Goal: Task Accomplishment & Management: Complete application form

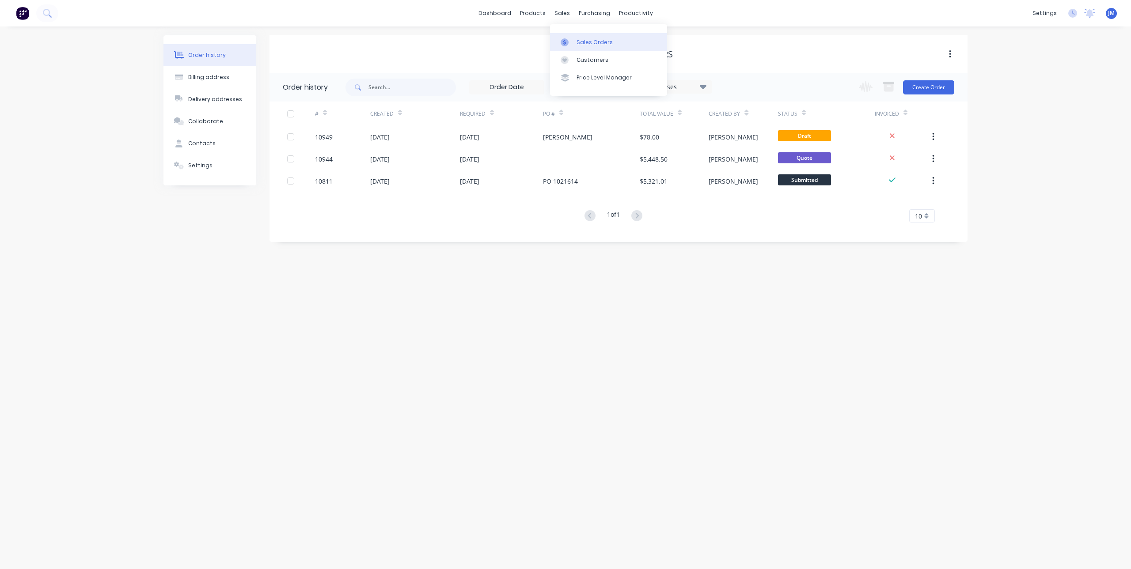
click at [564, 40] on icon at bounding box center [564, 42] width 8 height 8
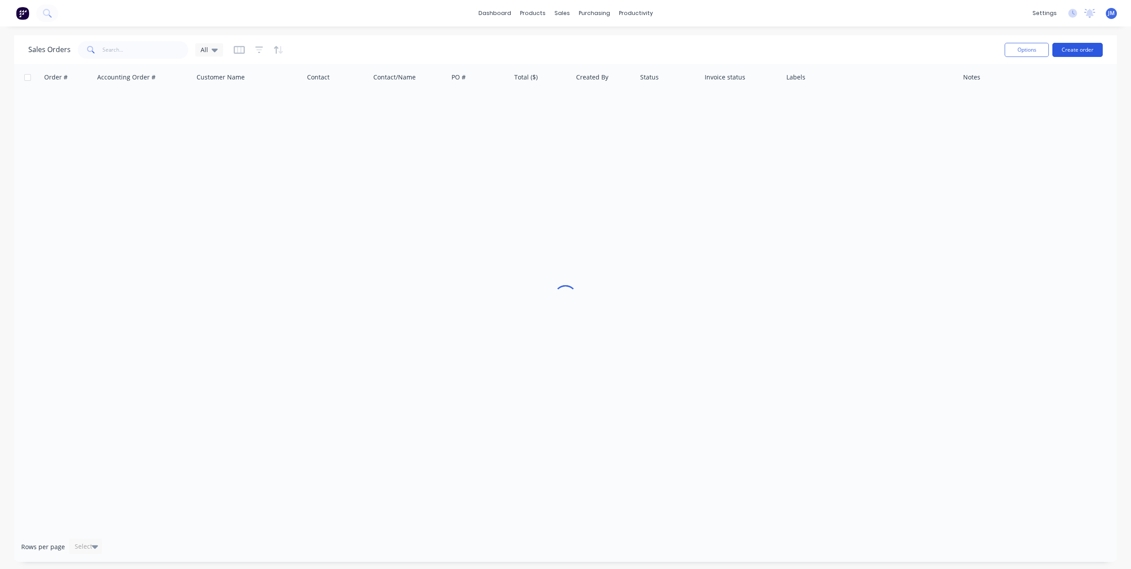
click at [1066, 49] on button "Create order" at bounding box center [1077, 50] width 50 height 14
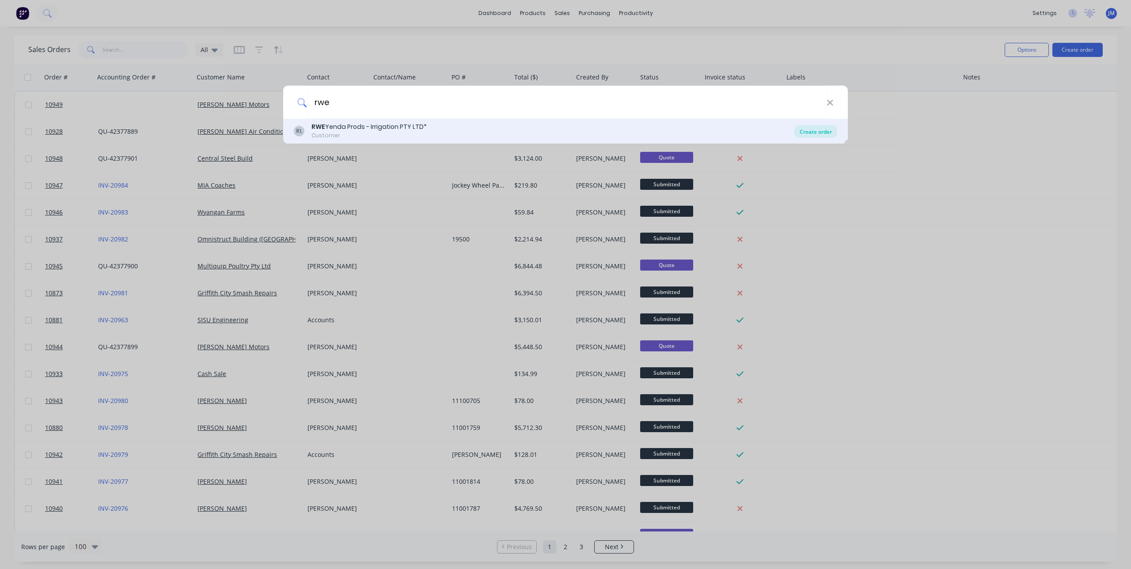
type input "rwe"
click at [811, 126] on div "Create order" at bounding box center [815, 131] width 43 height 12
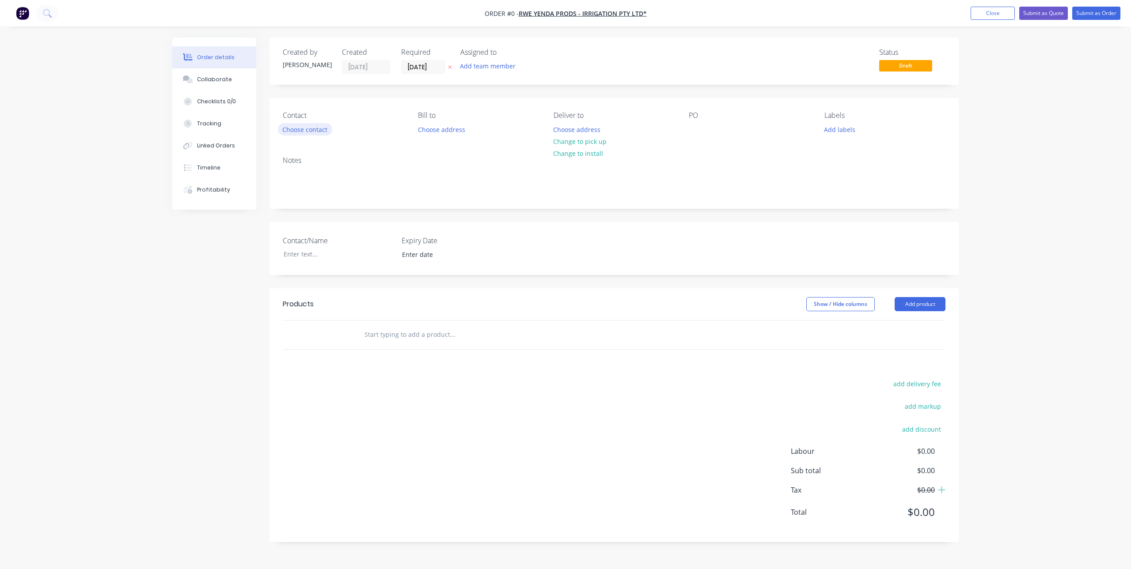
click at [299, 128] on button "Choose contact" at bounding box center [305, 129] width 54 height 12
click at [307, 127] on button "Choose contact" at bounding box center [305, 129] width 54 height 12
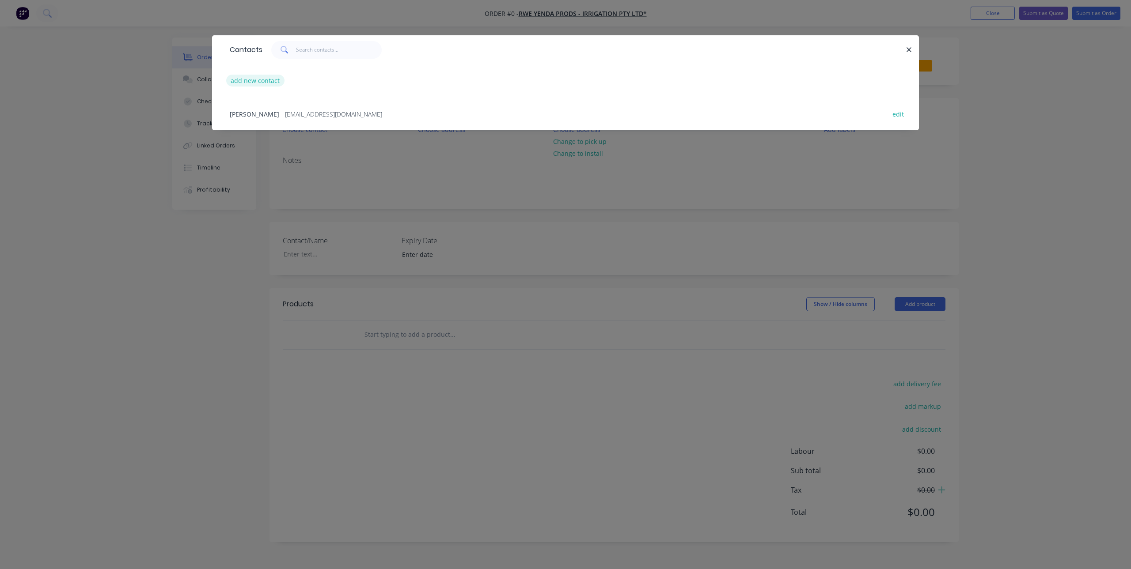
click at [251, 79] on button "add new contact" at bounding box center [255, 81] width 58 height 12
select select "AU"
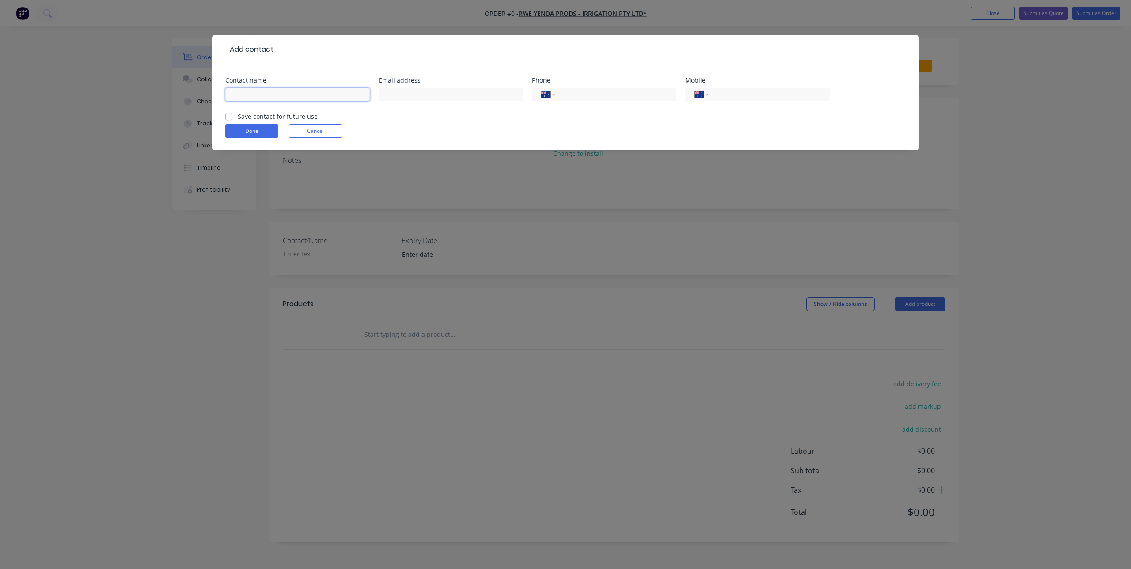
click at [257, 96] on input "text" at bounding box center [297, 94] width 144 height 13
type input "Accounts"
click at [335, 60] on header "Add contact" at bounding box center [565, 49] width 707 height 29
click at [238, 117] on label "Save contact for future use" at bounding box center [278, 116] width 80 height 9
click at [229, 117] on input "Save contact for future use" at bounding box center [228, 116] width 7 height 8
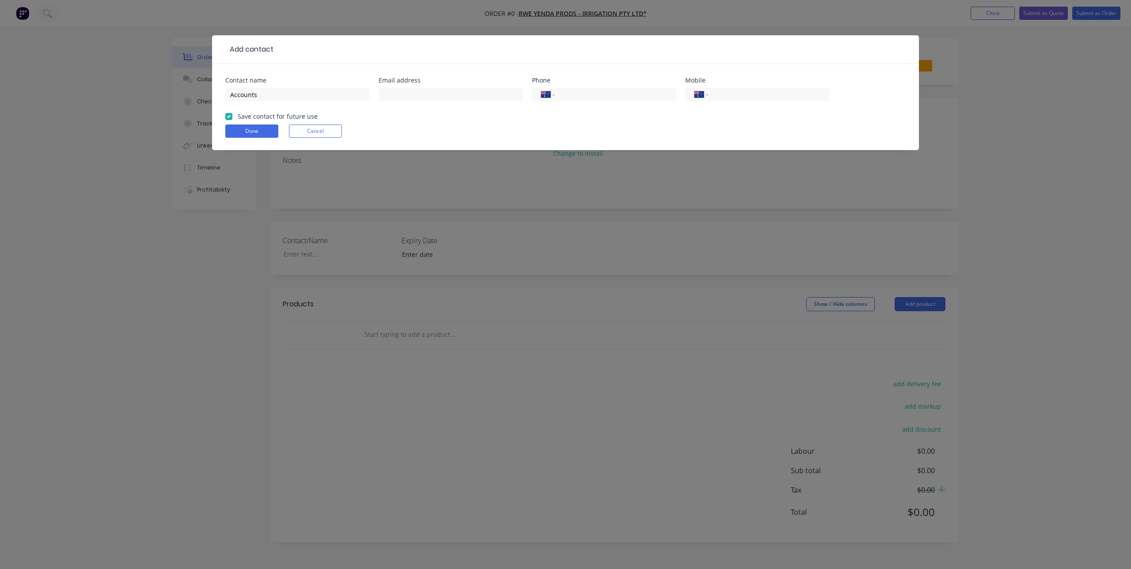
checkbox input "true"
click at [439, 92] on input "text" at bounding box center [450, 94] width 144 height 13
type input "[EMAIL_ADDRESS][DOMAIN_NAME]"
click at [244, 130] on button "Done" at bounding box center [251, 131] width 53 height 13
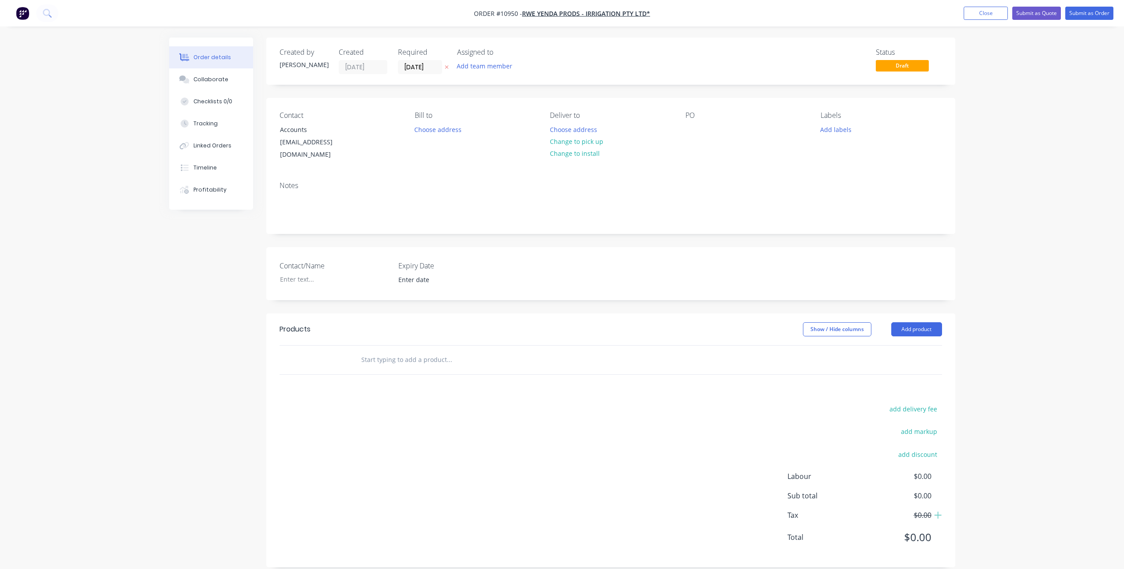
click at [497, 413] on div "add delivery fee add markup add discount Labour $0.00 Sub total $0.00 Tax $0.00…" at bounding box center [611, 478] width 662 height 151
click at [432, 354] on input "text" at bounding box center [449, 360] width 177 height 18
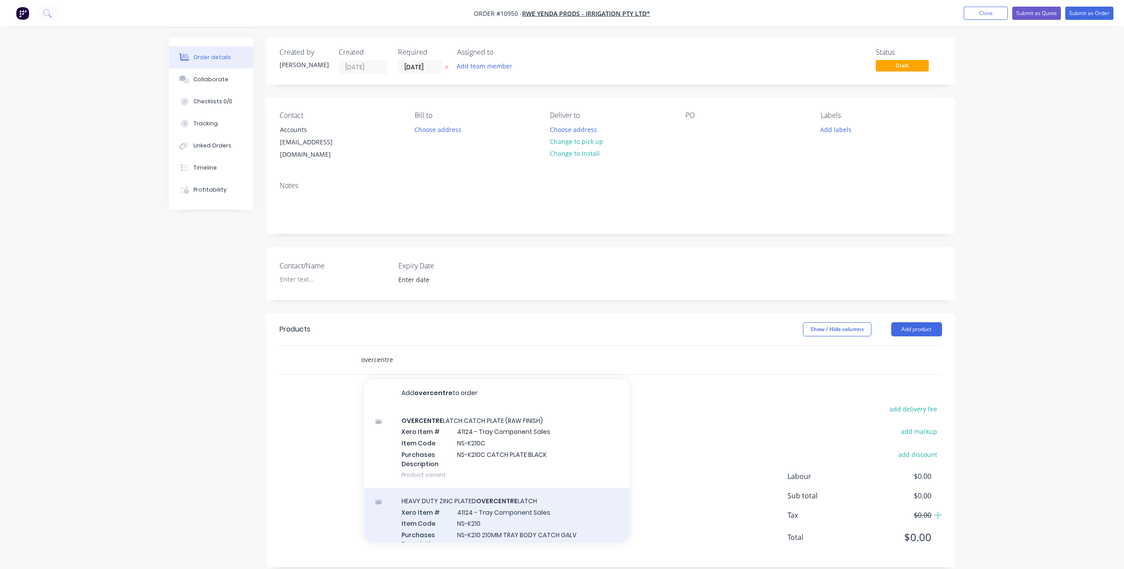
type input "overcentre"
click at [515, 499] on div "HEAVY DUTY ZINC PLATED OVERCENTRE LATCH Xero Item # 41124 - Tray Component Sale…" at bounding box center [496, 528] width 265 height 80
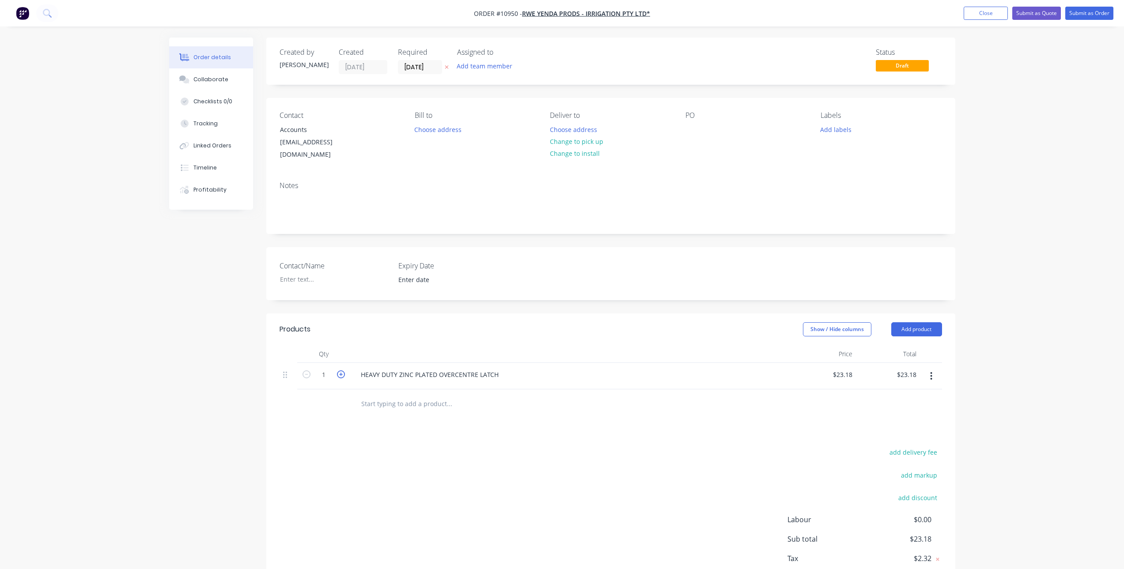
click at [340, 371] on icon "button" at bounding box center [341, 375] width 8 height 8
type input "2"
type input "$46.36"
click at [430, 401] on input "text" at bounding box center [449, 404] width 177 height 18
type input "h"
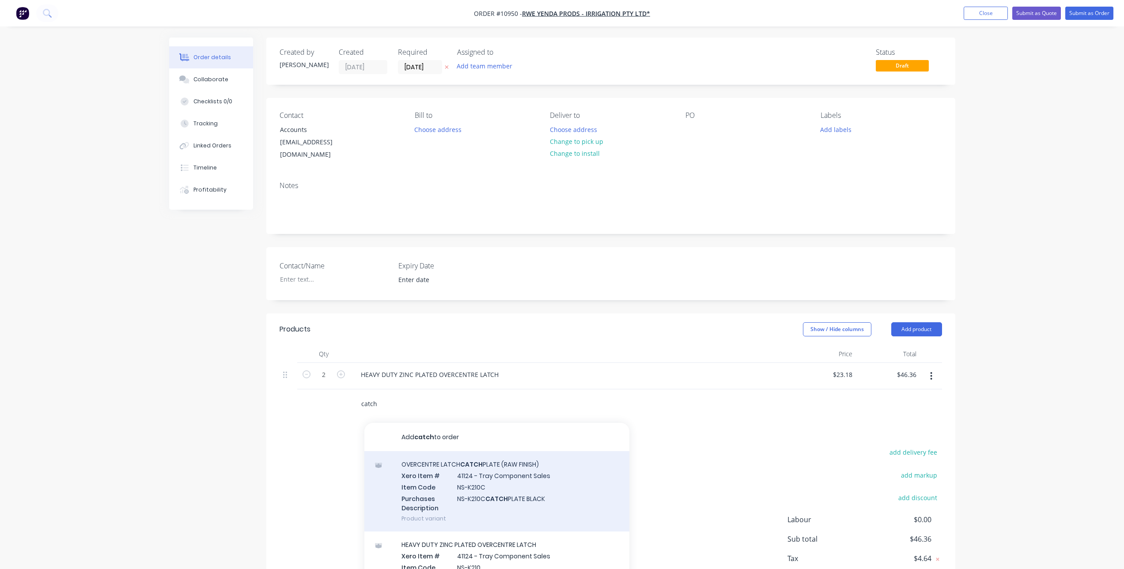
type input "catch"
click at [497, 458] on div "OVERCENTRE LATCH CATCH PLATE (RAW FINISH) Xero Item # 41124 - Tray Component Sa…" at bounding box center [496, 491] width 265 height 80
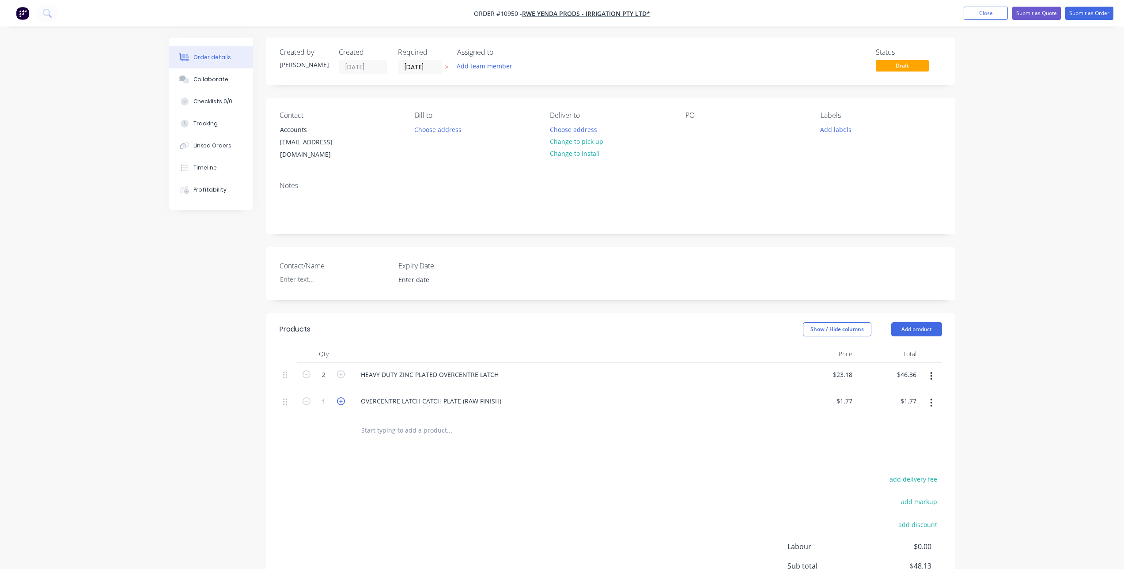
click at [344, 397] on icon "button" at bounding box center [341, 401] width 8 height 8
type input "2"
type input "$3.54"
click at [711, 133] on div "PO" at bounding box center [745, 136] width 121 height 50
click at [693, 126] on div at bounding box center [692, 129] width 14 height 13
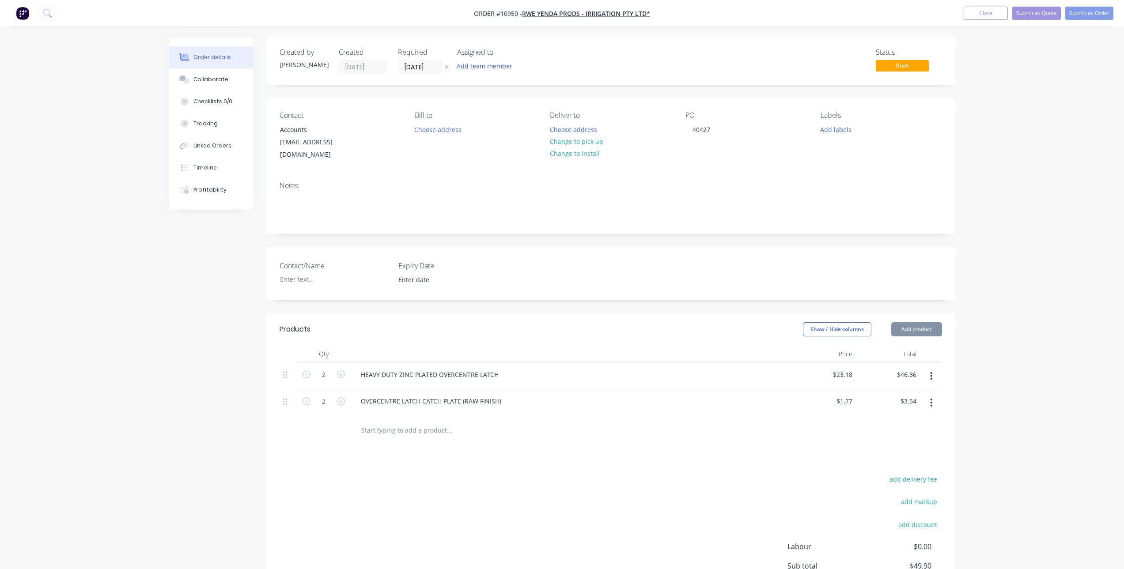
click at [697, 434] on div at bounding box center [611, 430] width 662 height 29
click at [719, 129] on div "PO 40427" at bounding box center [745, 136] width 121 height 50
click at [712, 129] on div "40427" at bounding box center [701, 129] width 32 height 13
drag, startPoint x: 712, startPoint y: 152, endPoint x: 712, endPoint y: 158, distance: 5.8
click at [712, 158] on div "Contact Accounts [EMAIL_ADDRESS][DOMAIN_NAME] Bill to Choose address Deliver to…" at bounding box center [610, 136] width 689 height 76
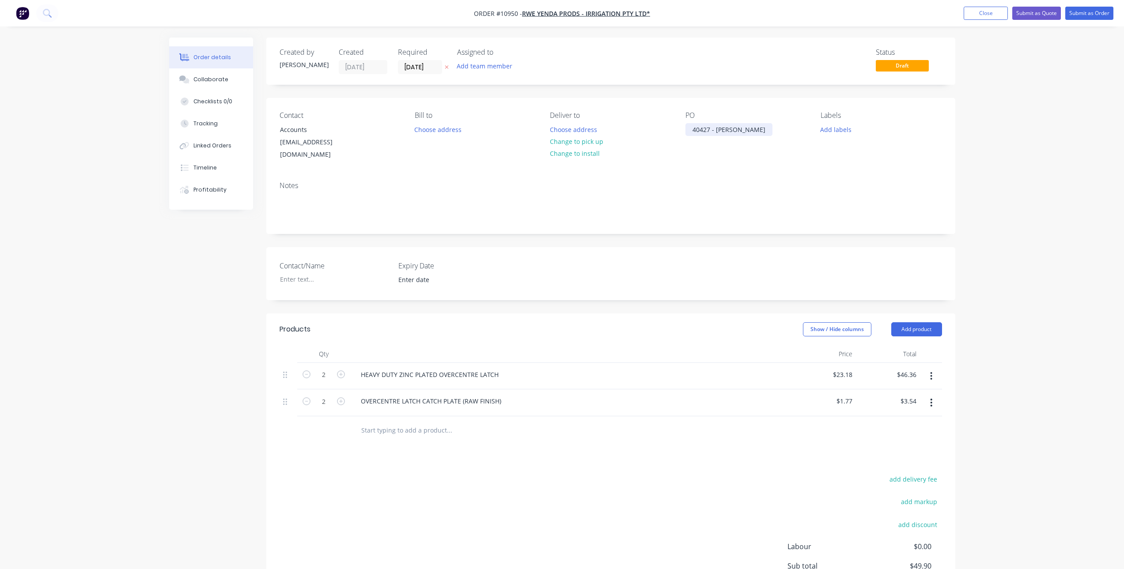
click at [735, 131] on div "40427 - [PERSON_NAME]" at bounding box center [728, 129] width 87 height 13
click at [734, 143] on div "PO 40427 - [PERSON_NAME]" at bounding box center [745, 136] width 121 height 50
click at [1081, 11] on button "Submit as Order" at bounding box center [1089, 13] width 48 height 13
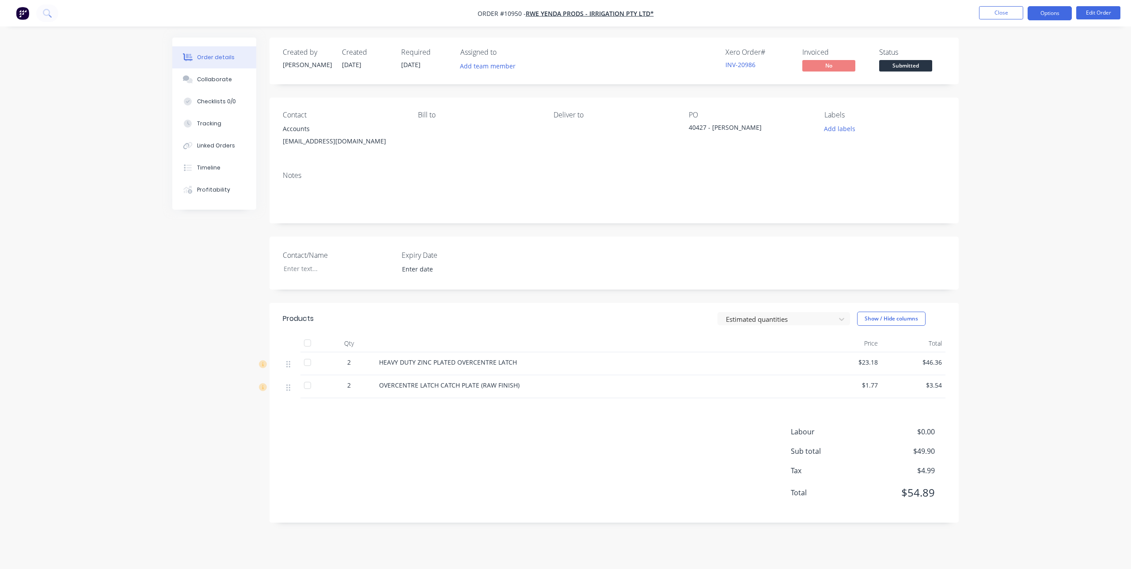
click at [1045, 16] on button "Options" at bounding box center [1049, 13] width 44 height 14
click at [1024, 48] on div "Invoice" at bounding box center [1022, 53] width 81 height 13
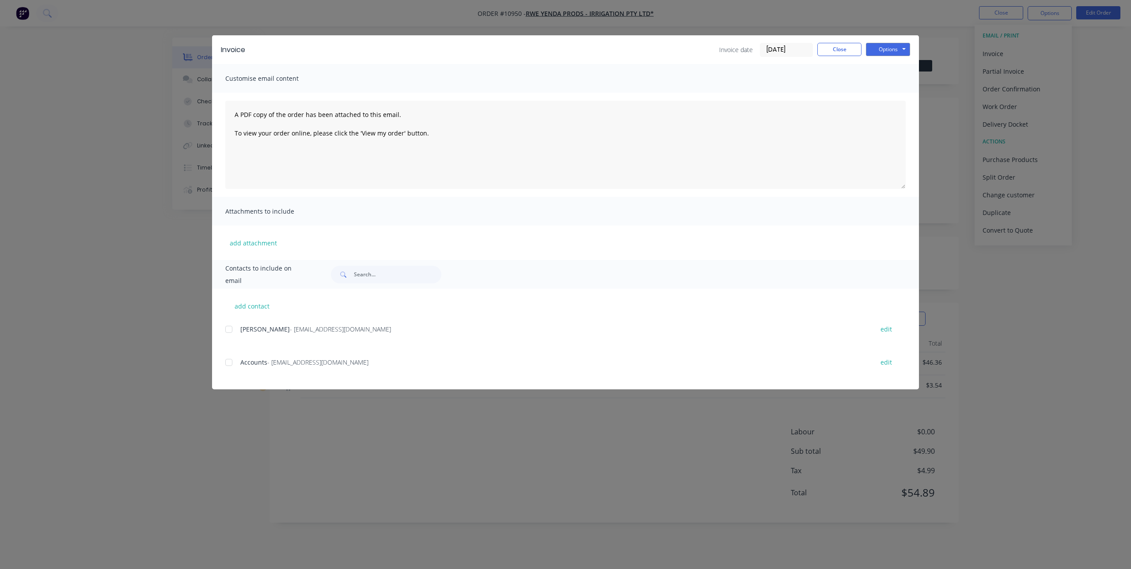
click at [232, 364] on div at bounding box center [229, 363] width 18 height 18
click at [895, 44] on button "Options" at bounding box center [888, 49] width 44 height 13
click at [910, 95] on button "Email" at bounding box center [894, 94] width 57 height 15
click at [836, 50] on button "Close" at bounding box center [839, 49] width 44 height 13
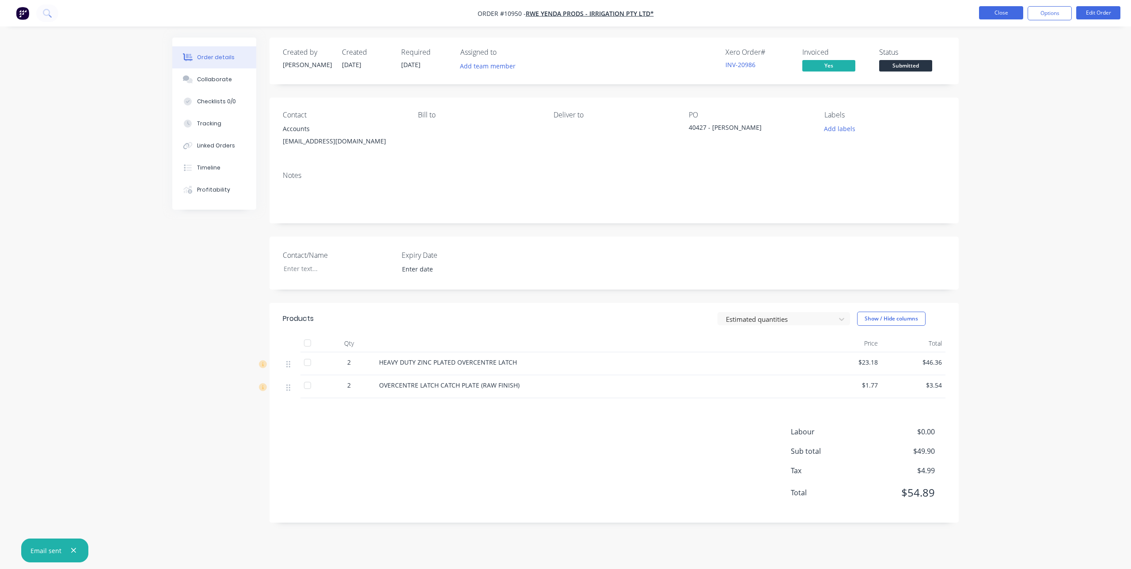
click at [1011, 15] on button "Close" at bounding box center [1001, 12] width 44 height 13
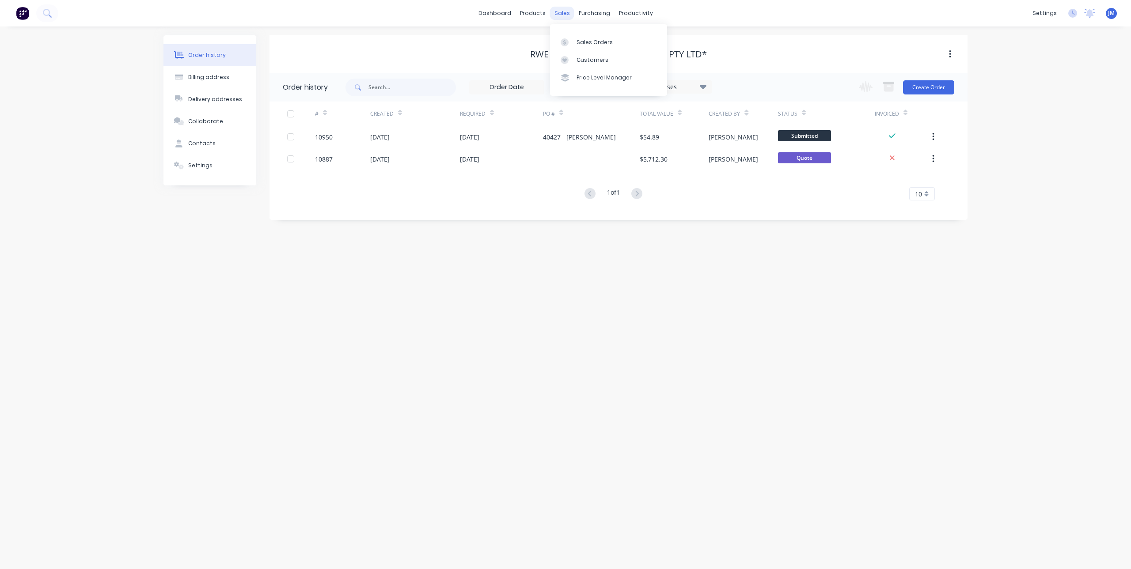
click at [553, 12] on div "sales" at bounding box center [562, 13] width 24 height 13
click at [587, 47] on link "Sales Orders" at bounding box center [608, 42] width 117 height 18
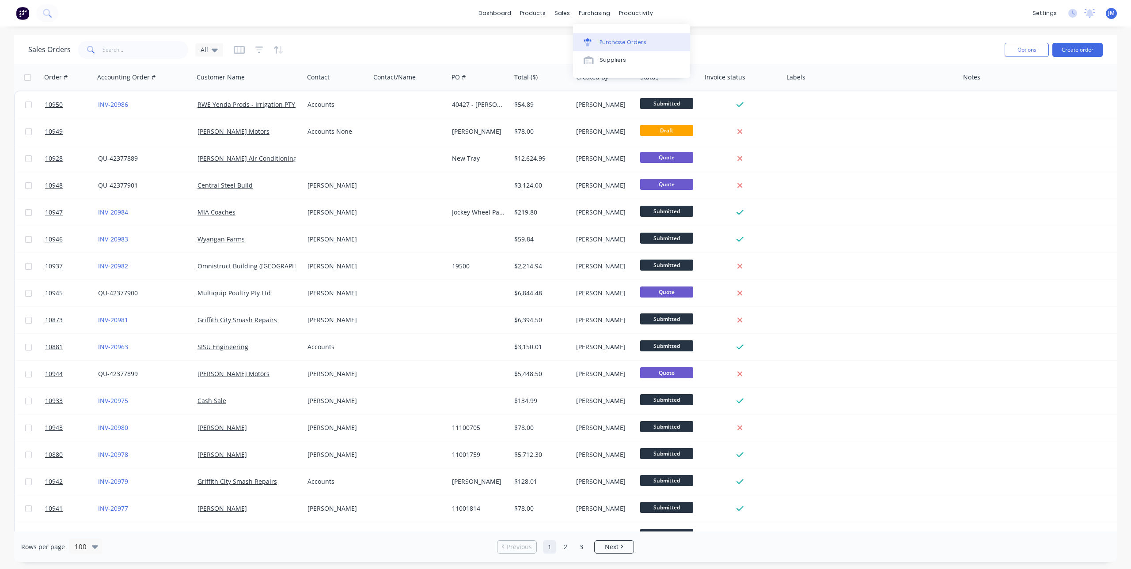
click at [606, 44] on div "Purchase Orders" at bounding box center [622, 42] width 47 height 8
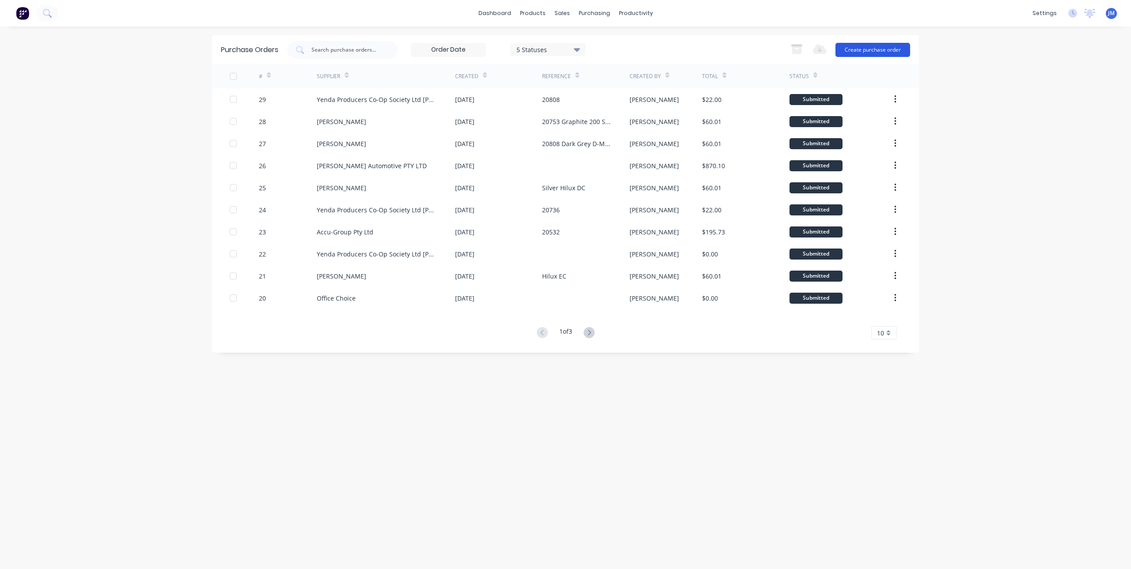
click at [894, 50] on button "Create purchase order" at bounding box center [872, 50] width 75 height 14
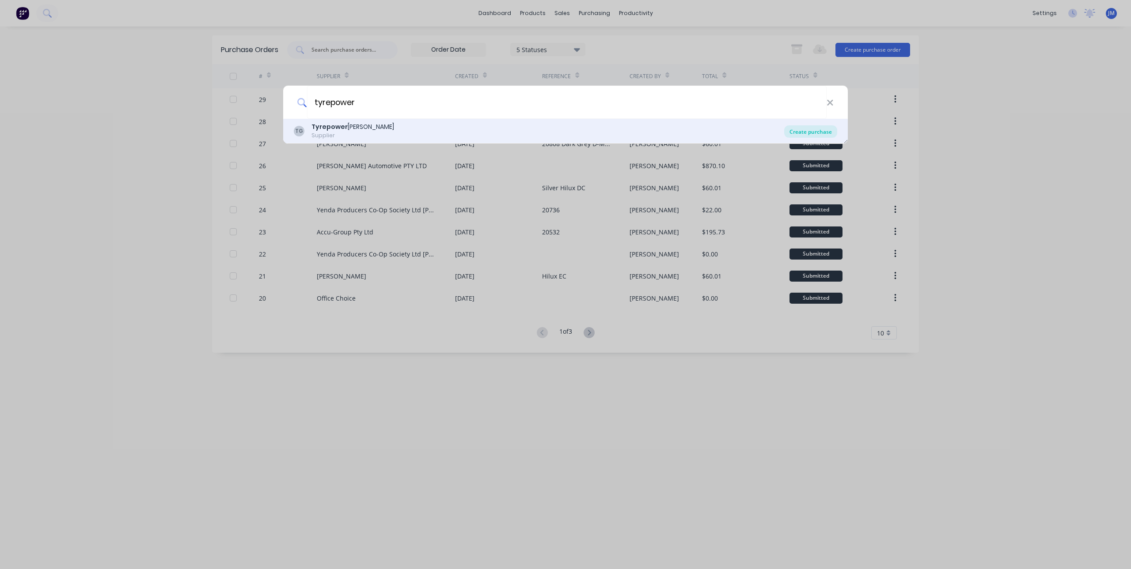
type input "tyrepower"
click at [803, 133] on div "Create purchase" at bounding box center [810, 131] width 53 height 12
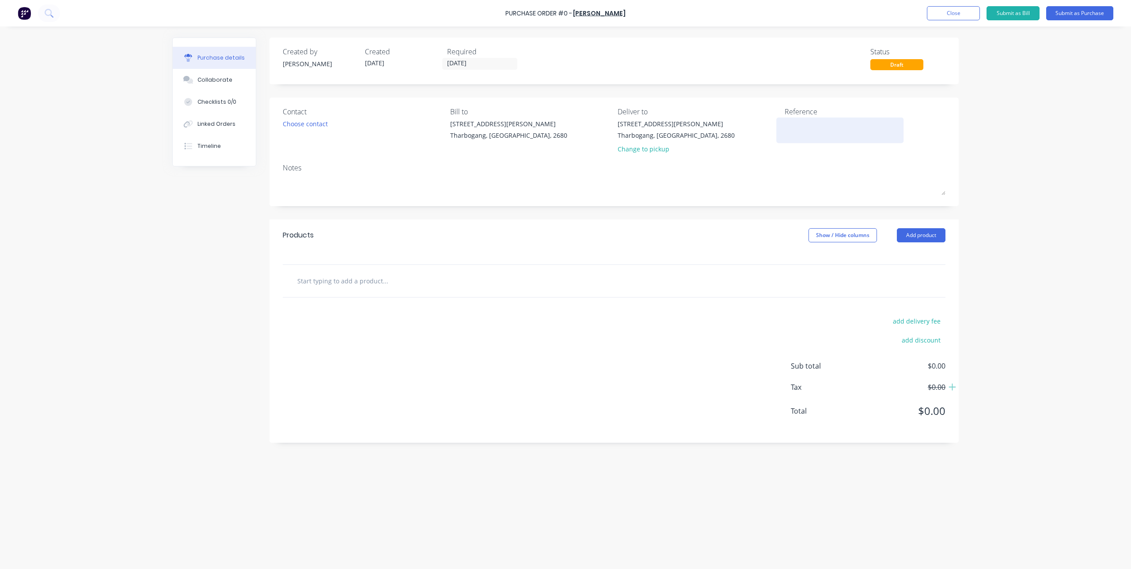
click at [802, 129] on textarea at bounding box center [839, 129] width 110 height 20
type textarea "20936 Landcruiser 79"
type textarea "x"
type textarea "20936 Landcruiser 79 S"
type textarea "x"
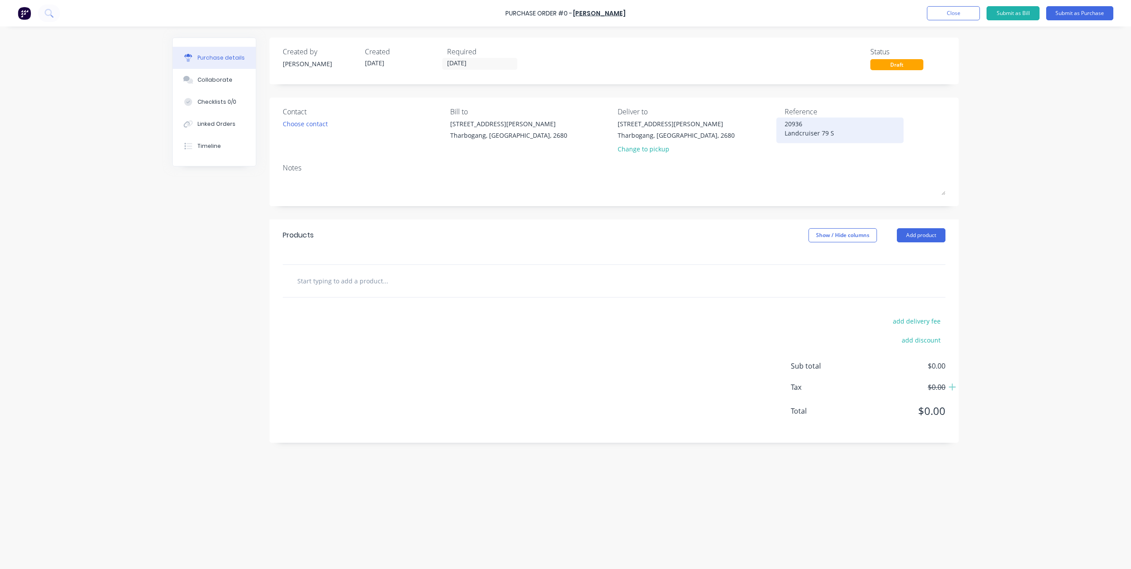
type textarea "20936 Landcruiser 79 SC"
type textarea "x"
type textarea "20936 Landcruiser 79 SC"
type textarea "x"
type textarea "20936 Landcruiser 79 SC S"
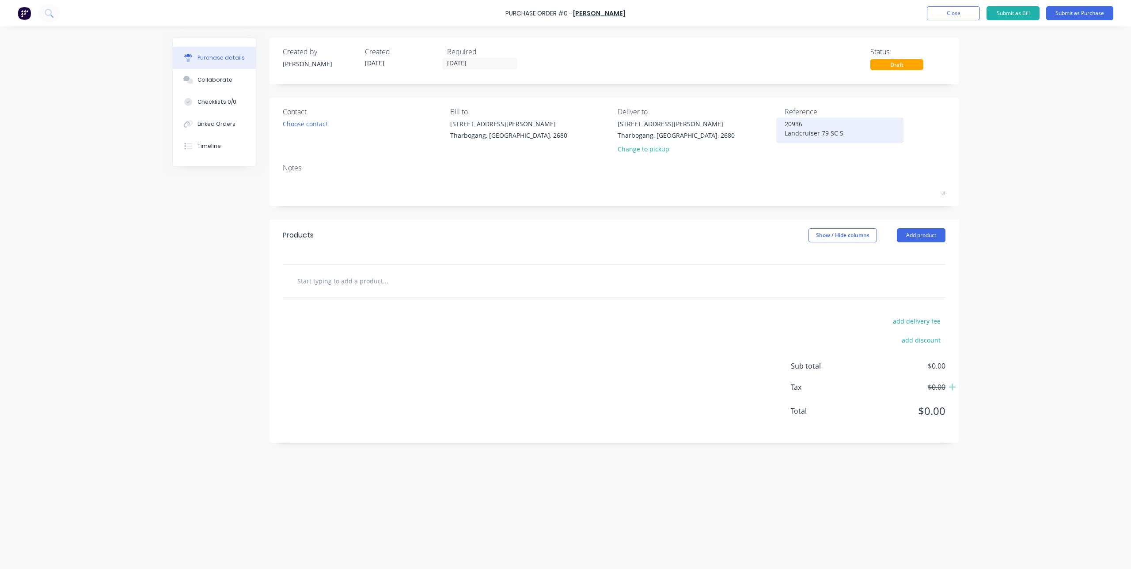
type textarea "x"
type textarea "20936 Landcruiser 79 SC Sa"
type textarea "x"
type textarea "20936 Landcruiser 79 SC San"
type textarea "x"
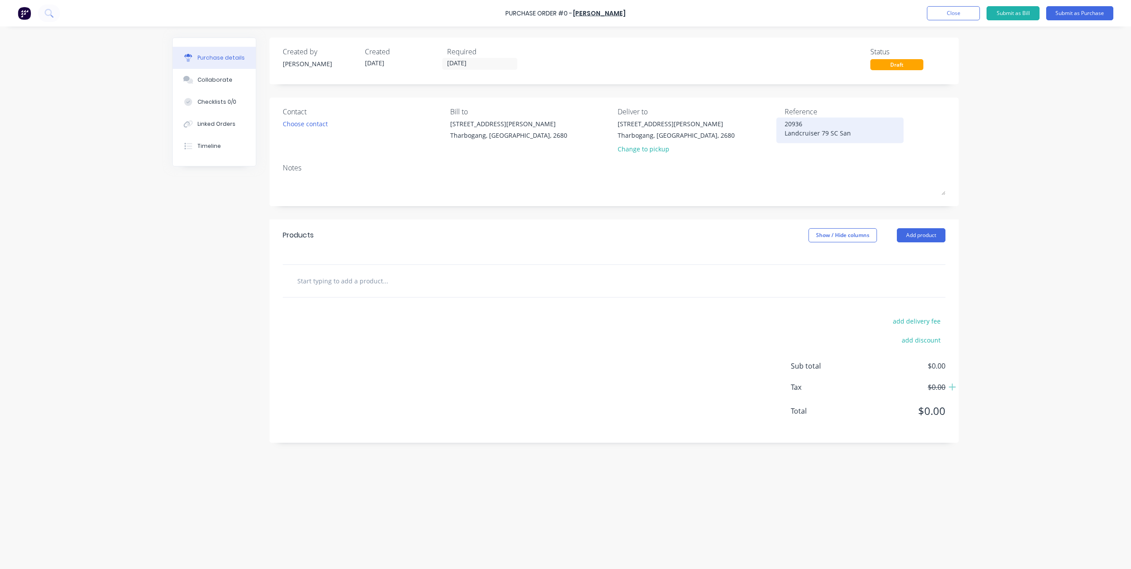
type textarea "20936 Landcruiser 79 SC Sand"
type textarea "x"
type textarea "20936 Landcruiser 79 SC [PERSON_NAME]"
type textarea "x"
type textarea "20936 Landcruiser 79 SC [PERSON_NAME]"
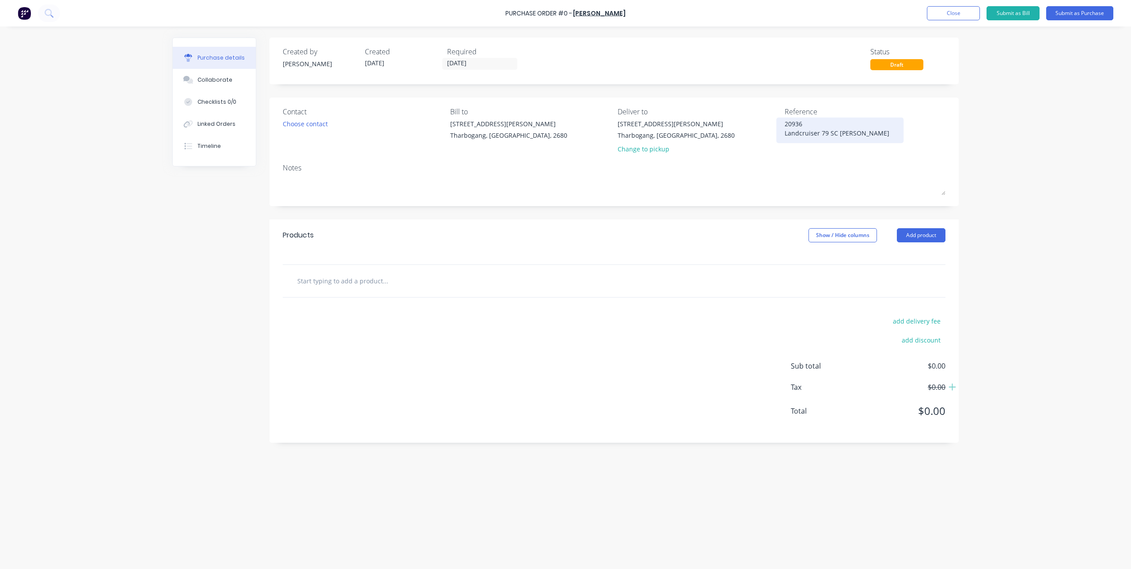
type textarea "x"
type textarea "20936 Landcruiser 79 SC [PERSON_NAME] T"
type textarea "x"
type textarea "20936 Landcruiser 79 SC [PERSON_NAME] Ta"
type textarea "x"
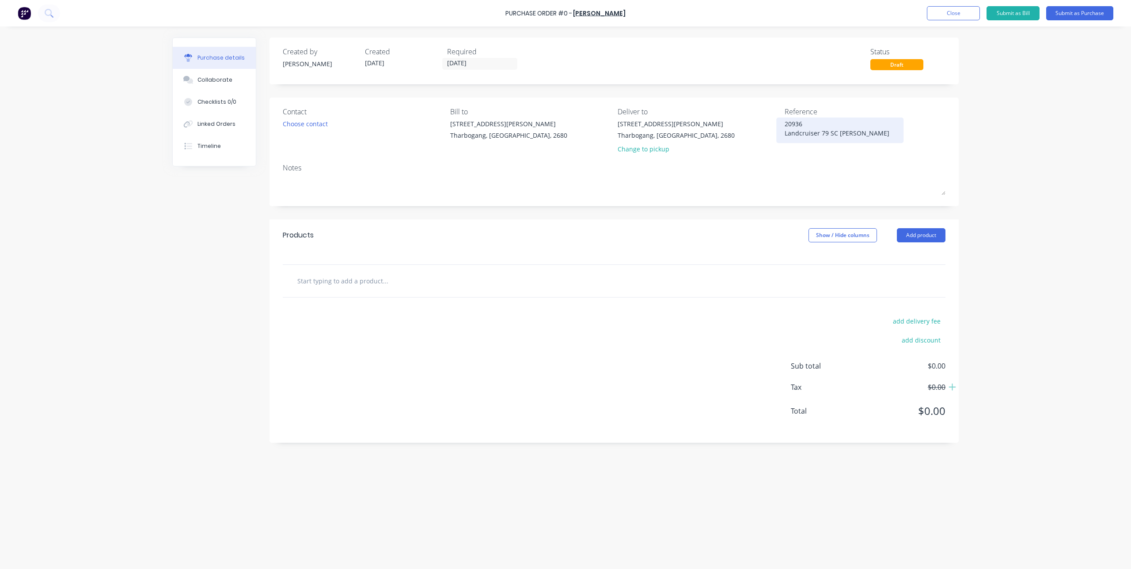
type textarea "20936 Landcruiser 79 SC [PERSON_NAME] Tau"
type textarea "x"
type textarea "20936 Landcruiser 79 SC [PERSON_NAME]"
type textarea "x"
type textarea "20936 Landcruiser 79 SC [PERSON_NAME] Taupe"
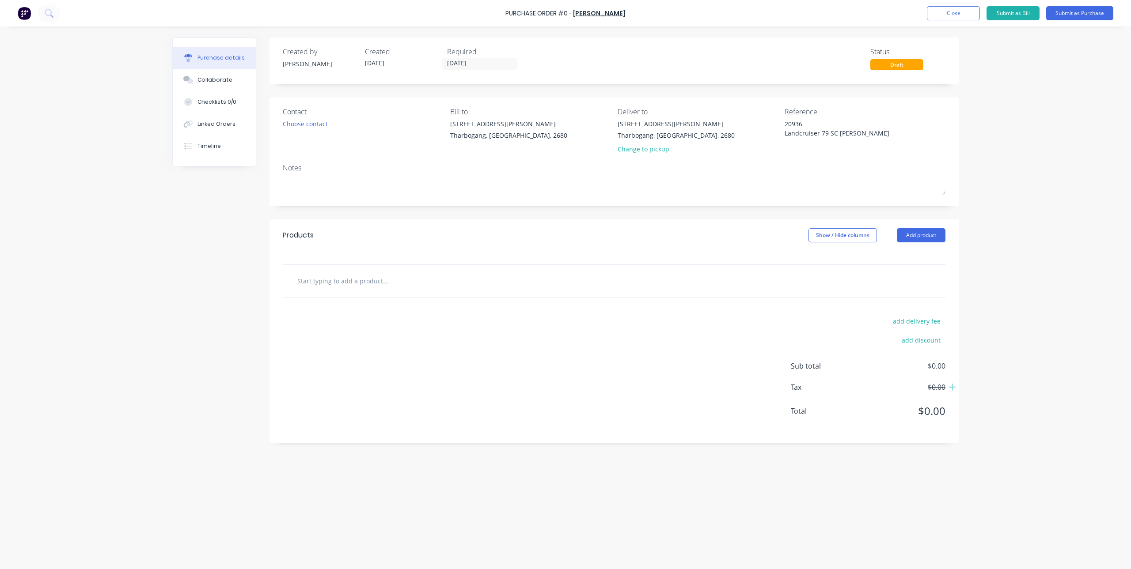
type textarea "x"
type textarea "20936 Landcruiser 79 SC [PERSON_NAME] Taupe"
click at [745, 159] on div "Contact Choose contact [PERSON_NAME] to [STREET_ADDRESS][PERSON_NAME] Deliver t…" at bounding box center [613, 152] width 689 height 109
click at [373, 285] on input "text" at bounding box center [385, 281] width 177 height 18
type textarea "x"
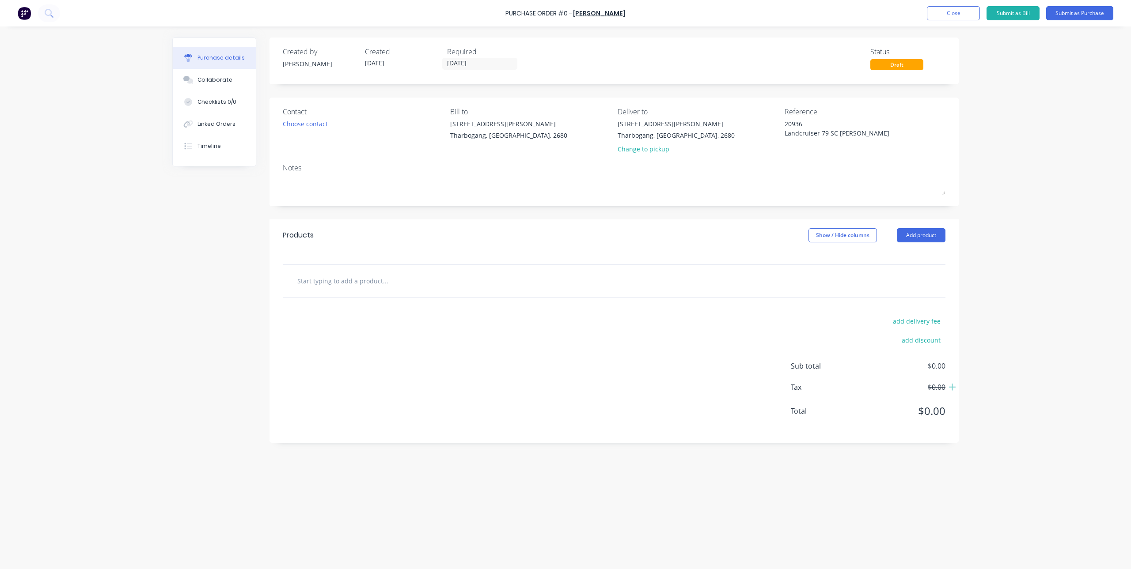
type input "w"
type textarea "x"
type input "wh"
type textarea "x"
type input "whe"
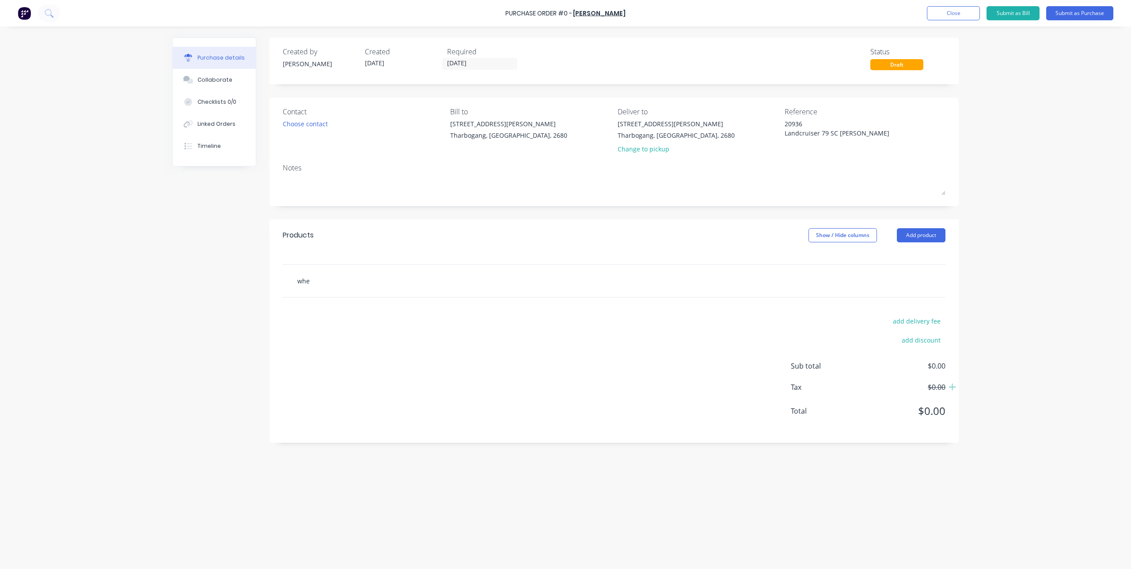
type textarea "x"
type input "whee"
type textarea "x"
type input "wheel"
type textarea "x"
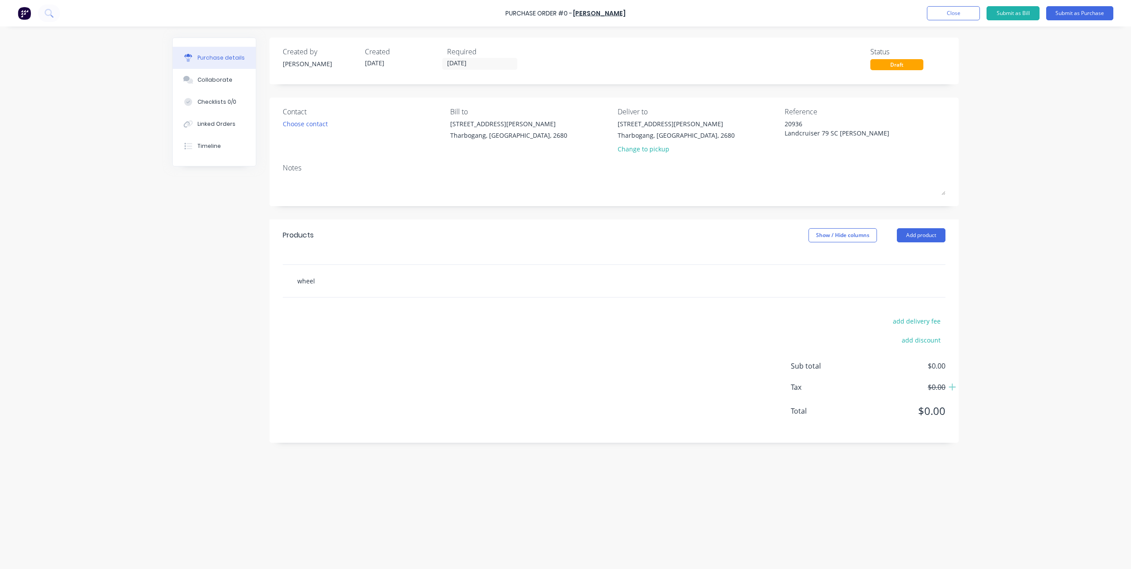
type input "wheel"
type textarea "x"
type input "wheel a"
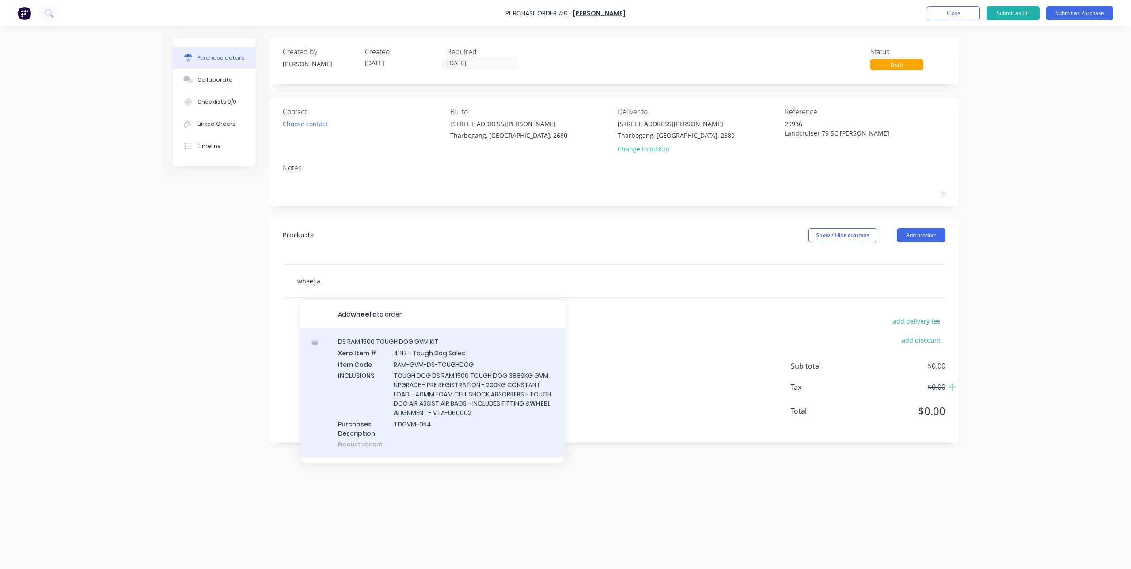
type textarea "x"
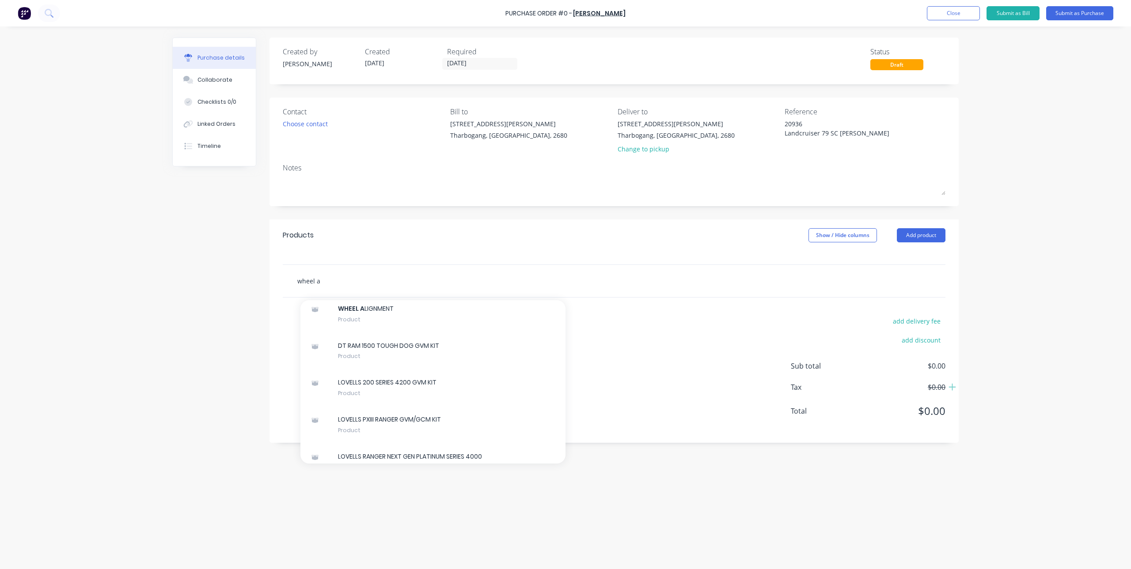
scroll to position [1325, 0]
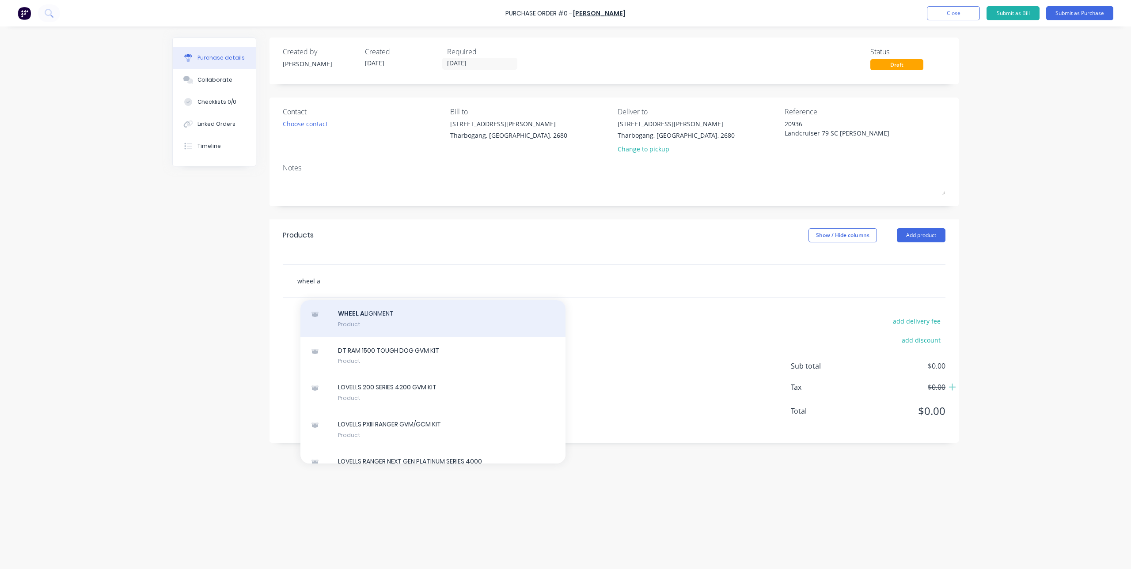
type input "wheel a"
click at [415, 337] on div "WHEEL A LIGNMENT Product" at bounding box center [432, 318] width 265 height 37
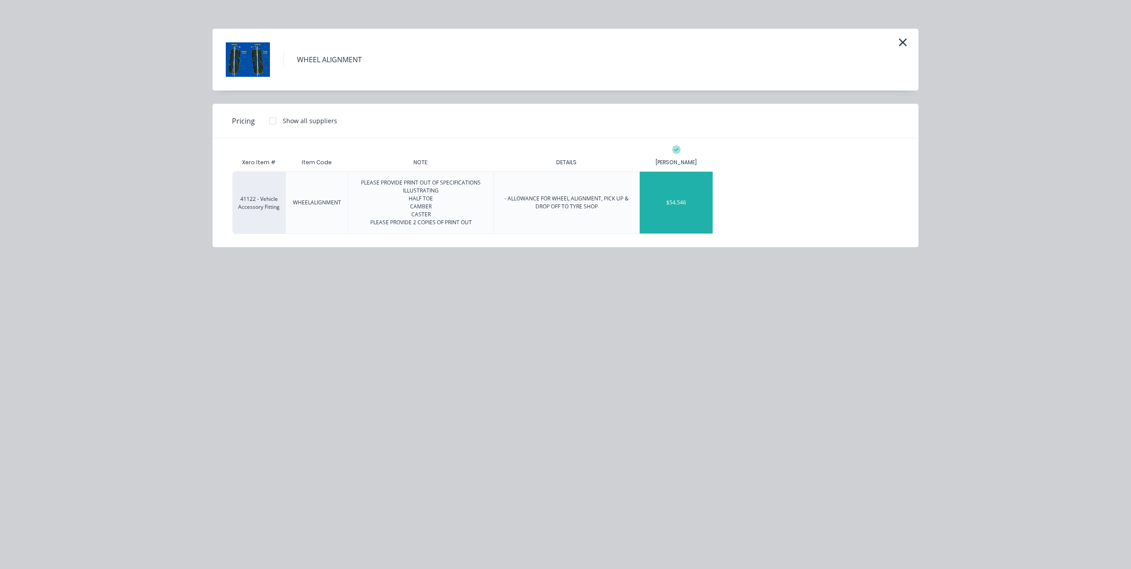
click at [697, 189] on div "$54.546" at bounding box center [676, 203] width 73 height 62
type textarea "x"
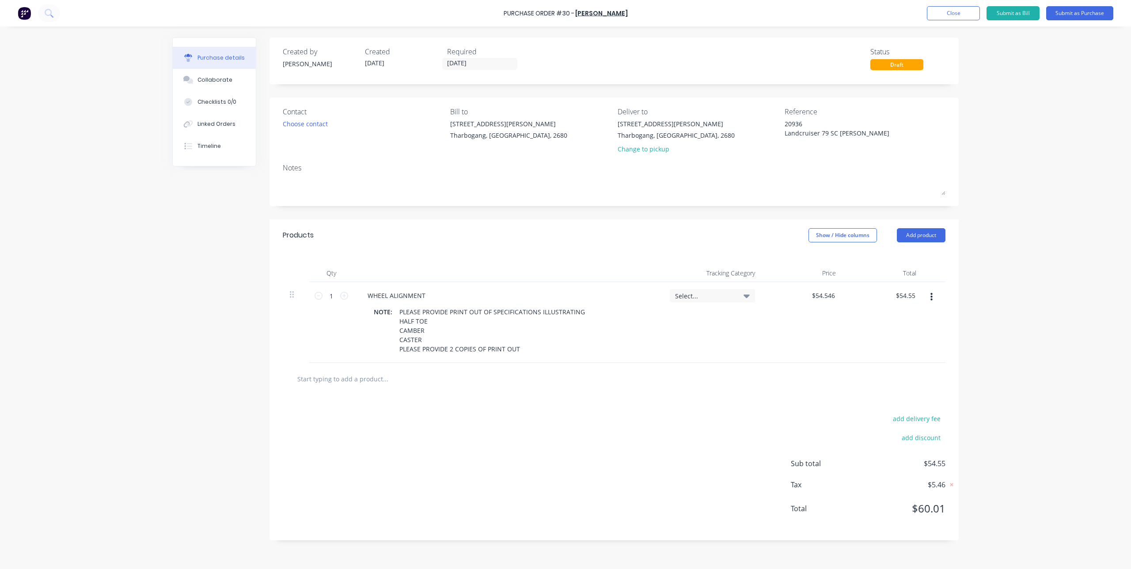
click at [660, 407] on div "add delivery fee add discount Sub total $54.55 Tax $5.46 Total $60.01" at bounding box center [613, 467] width 689 height 145
click at [541, 443] on div "add delivery fee add discount Sub total $54.55 Tax $5.46 Total $60.01" at bounding box center [613, 467] width 689 height 145
click at [745, 297] on icon at bounding box center [746, 296] width 6 height 10
click at [568, 413] on div "add delivery fee add discount Sub total $54.55 Tax $5.46 Total $60.01" at bounding box center [613, 467] width 689 height 145
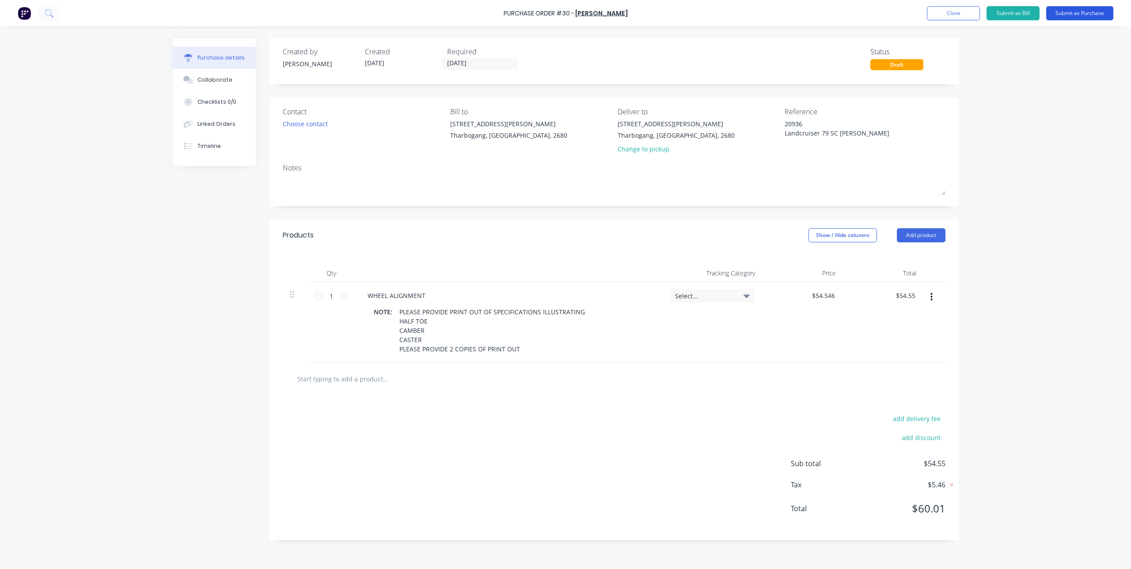
click at [1072, 13] on button "Submit as Purchase" at bounding box center [1079, 13] width 67 height 14
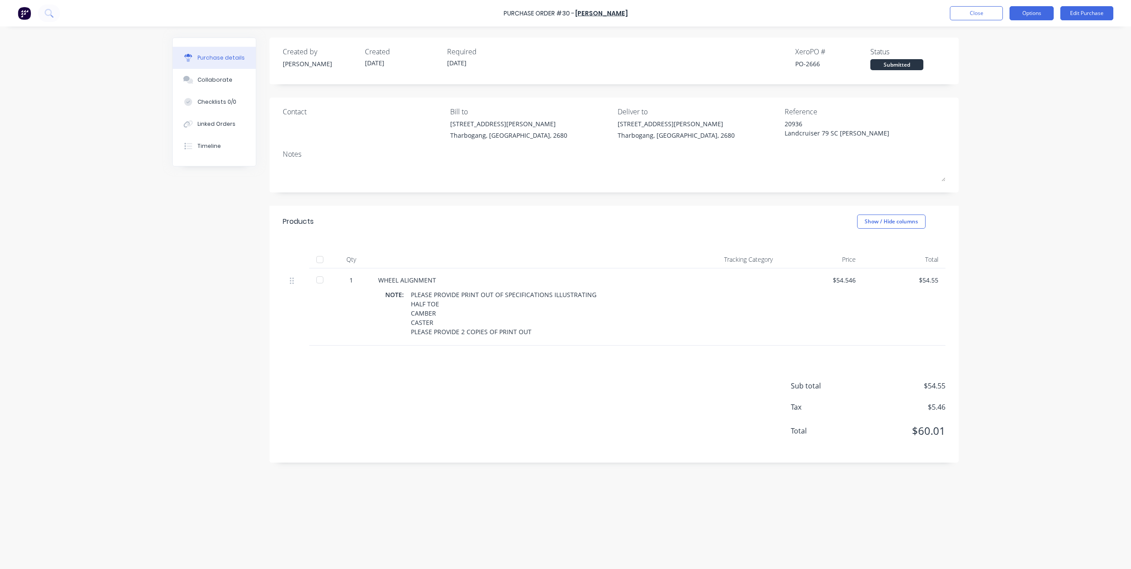
click at [1041, 12] on button "Options" at bounding box center [1031, 13] width 44 height 14
click at [1010, 41] on div "Print / Email" at bounding box center [1011, 36] width 68 height 13
click at [992, 53] on div "With pricing" at bounding box center [1011, 53] width 68 height 13
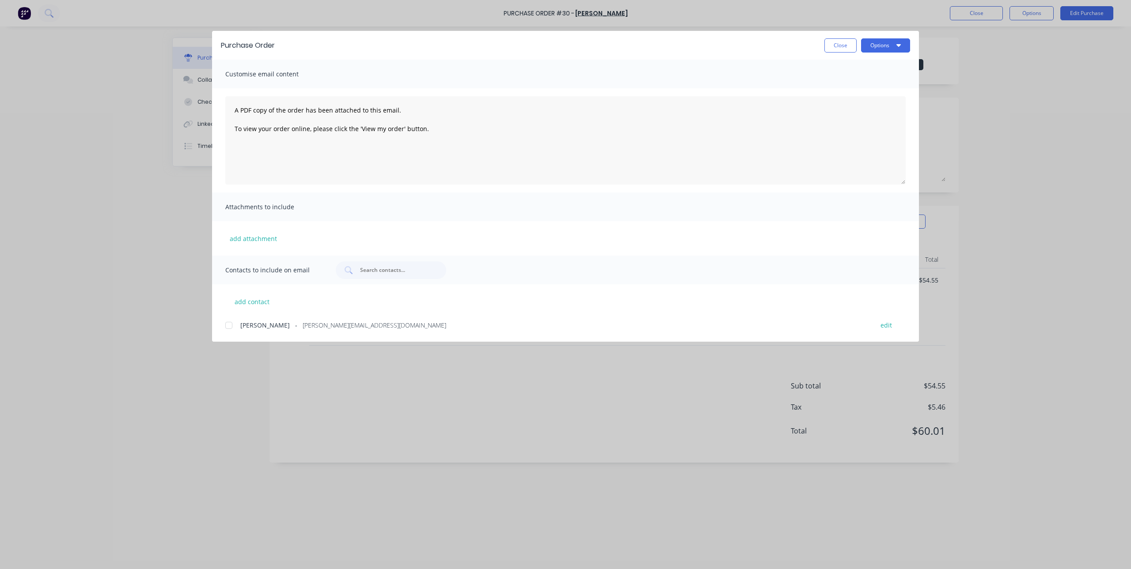
click at [230, 327] on div at bounding box center [229, 326] width 18 height 18
click at [877, 41] on button "Options" at bounding box center [885, 45] width 49 height 14
click at [872, 102] on div "Email" at bounding box center [868, 103] width 68 height 13
click at [843, 43] on button "Close" at bounding box center [840, 45] width 32 height 14
type textarea "x"
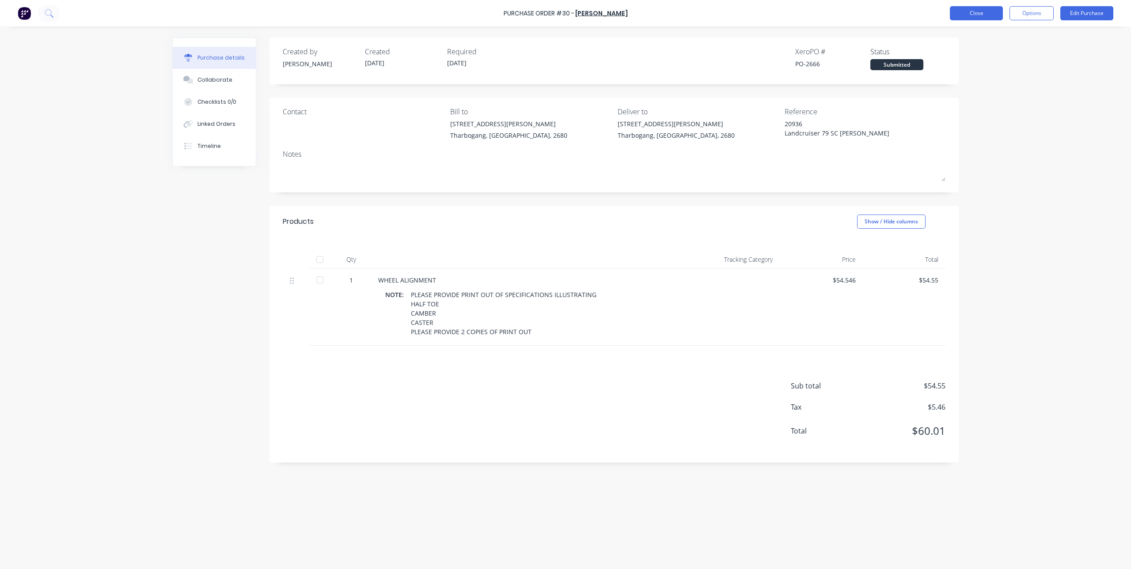
click at [971, 17] on button "Close" at bounding box center [976, 13] width 53 height 14
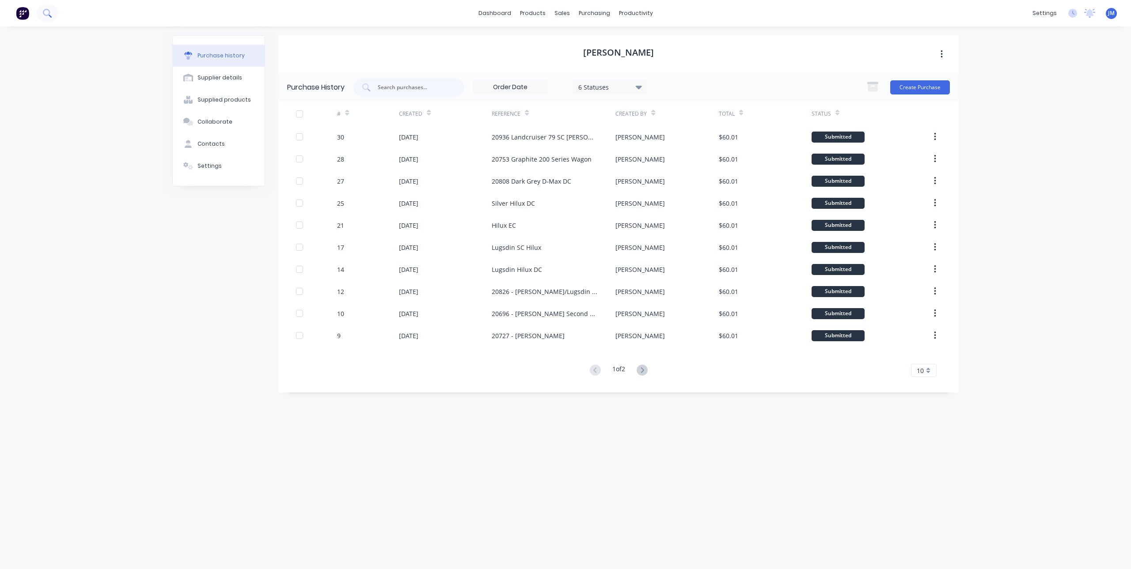
click at [39, 15] on button at bounding box center [47, 13] width 22 height 18
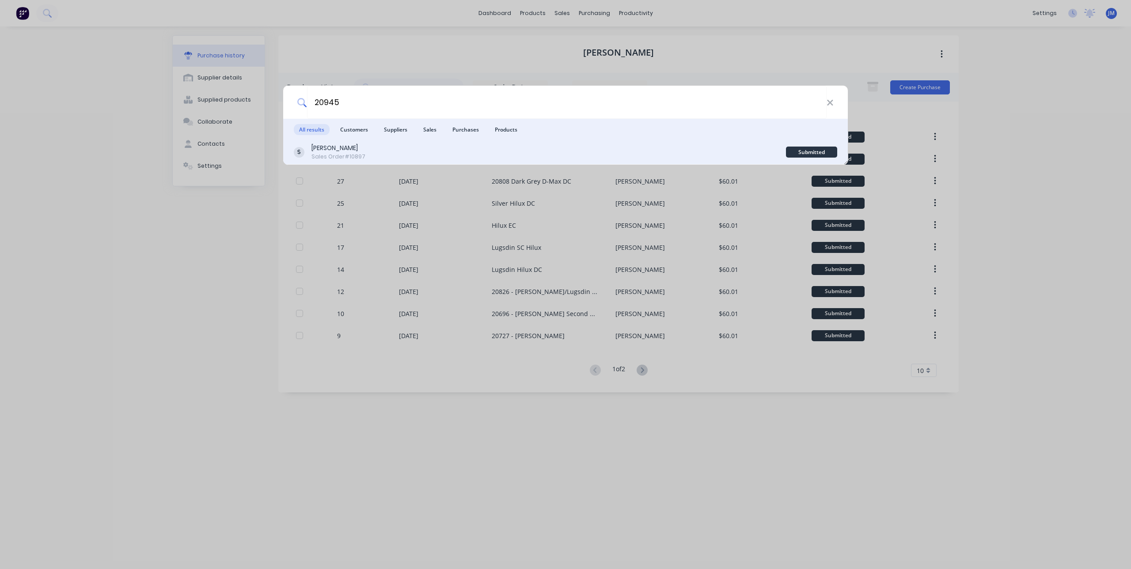
type input "20945"
click at [323, 149] on div "[PERSON_NAME]" at bounding box center [338, 148] width 54 height 9
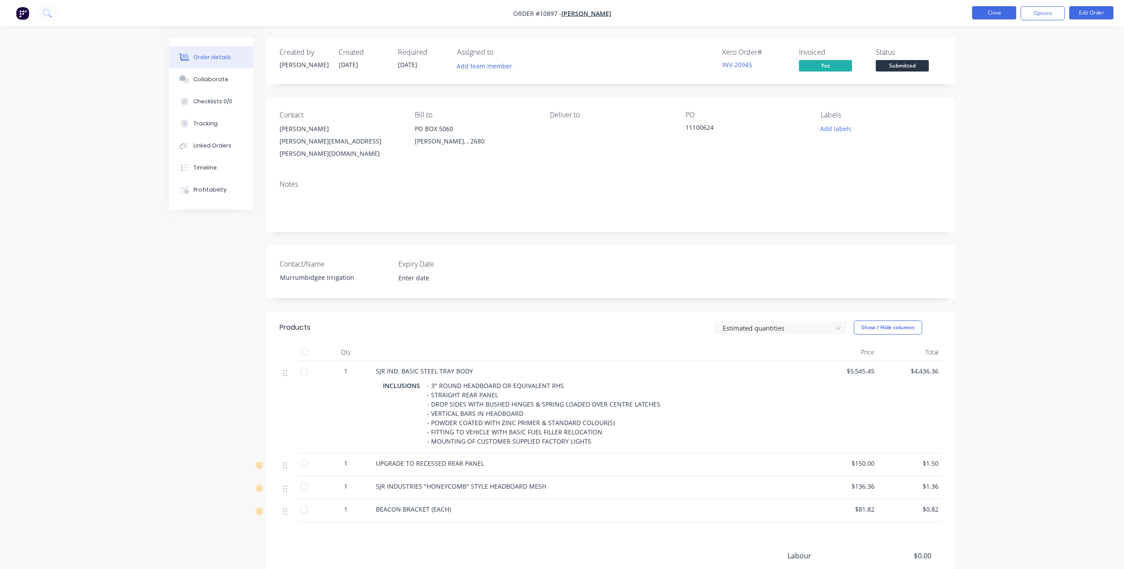
click at [1005, 12] on button "Close" at bounding box center [994, 12] width 44 height 13
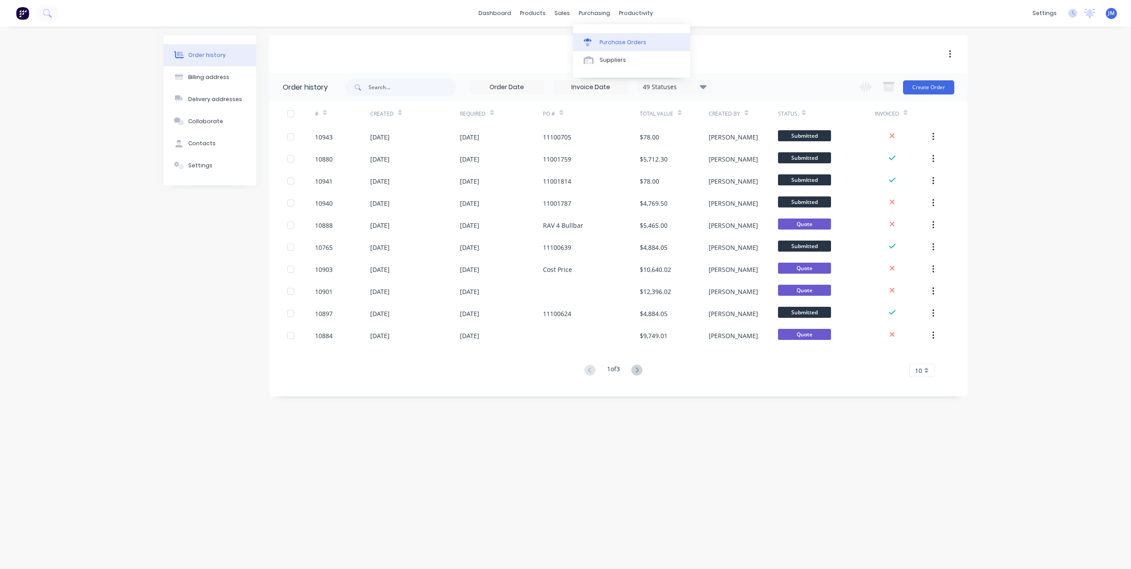
click at [592, 42] on div at bounding box center [589, 42] width 13 height 8
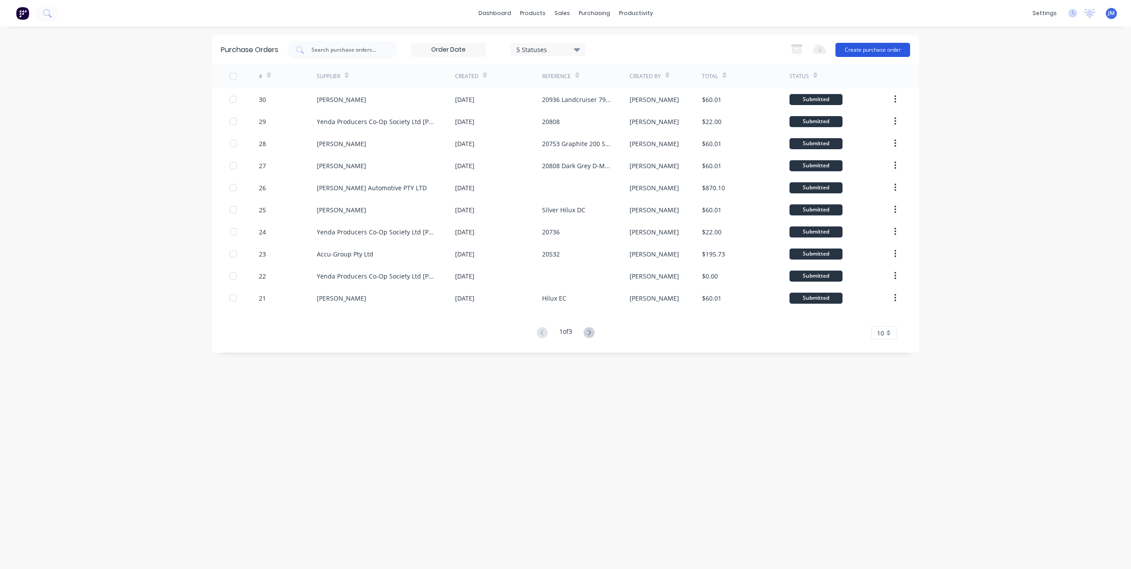
click at [878, 47] on button "Create purchase order" at bounding box center [872, 50] width 75 height 14
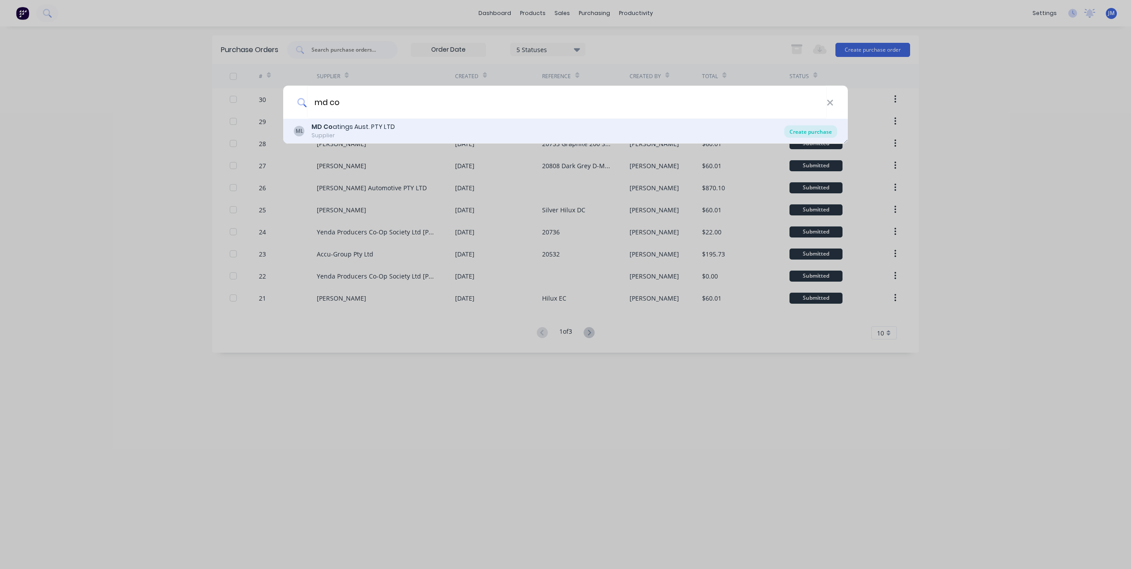
type input "md co"
click at [795, 135] on div "Create purchase" at bounding box center [810, 131] width 53 height 12
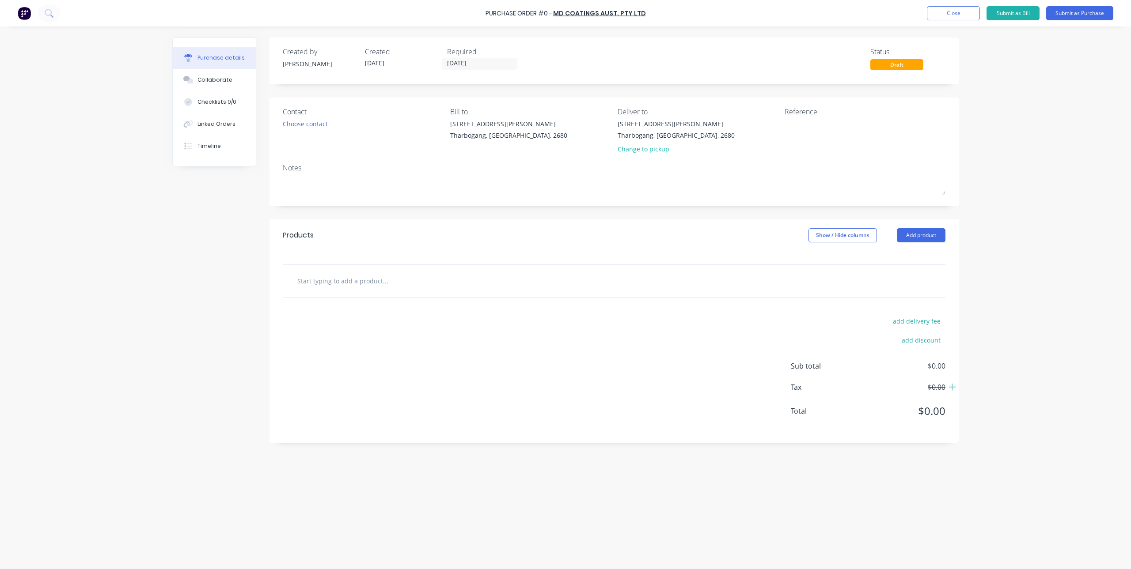
click at [390, 283] on input "text" at bounding box center [385, 281] width 177 height 18
click at [317, 279] on input "toolboox door" at bounding box center [385, 281] width 177 height 18
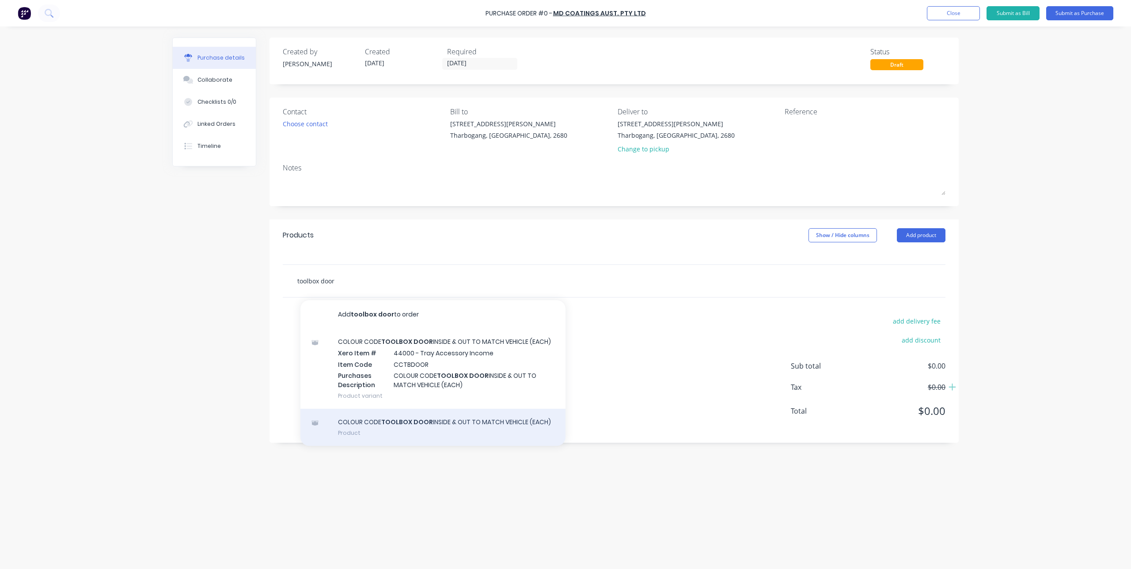
type input "toolbox door"
click at [480, 423] on div "COLOUR CODE TOOLBOX DOOR INSIDE & OUT TO MATCH VEHICLE (EACH) Product" at bounding box center [432, 427] width 265 height 37
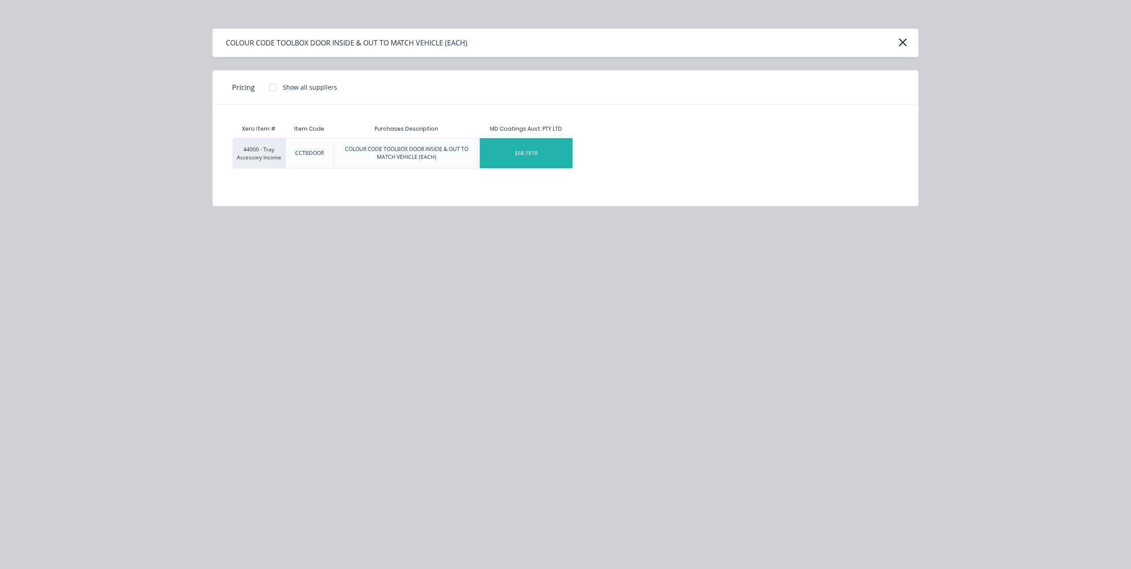
click at [532, 151] on div "$68.1818" at bounding box center [526, 153] width 93 height 30
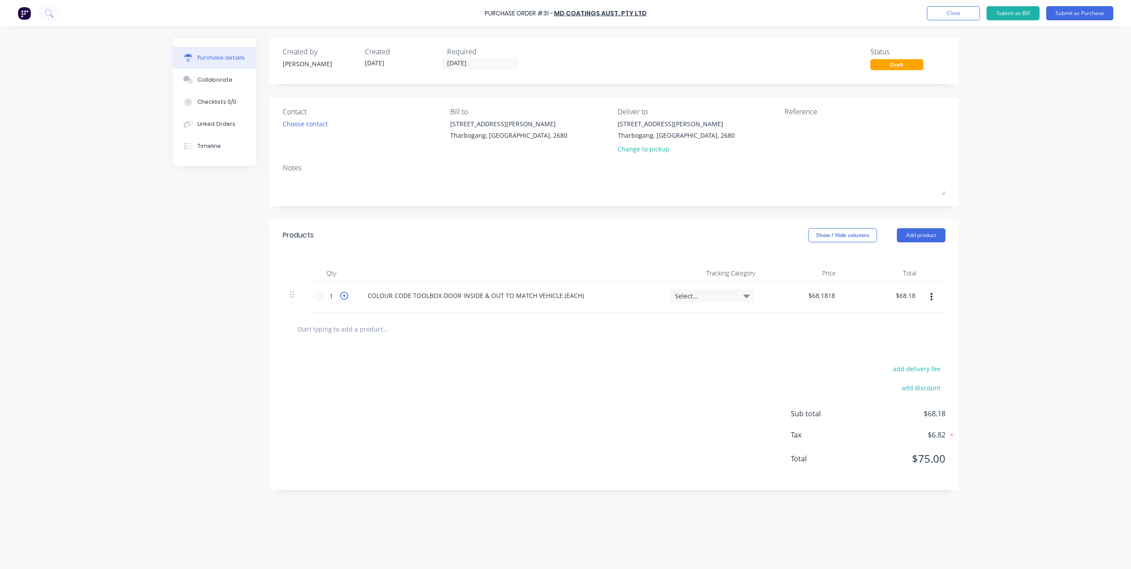
click at [343, 296] on icon at bounding box center [344, 296] width 8 height 8
type input "2"
type input "$136.36"
click at [363, 330] on input "text" at bounding box center [385, 329] width 177 height 18
type input "i"
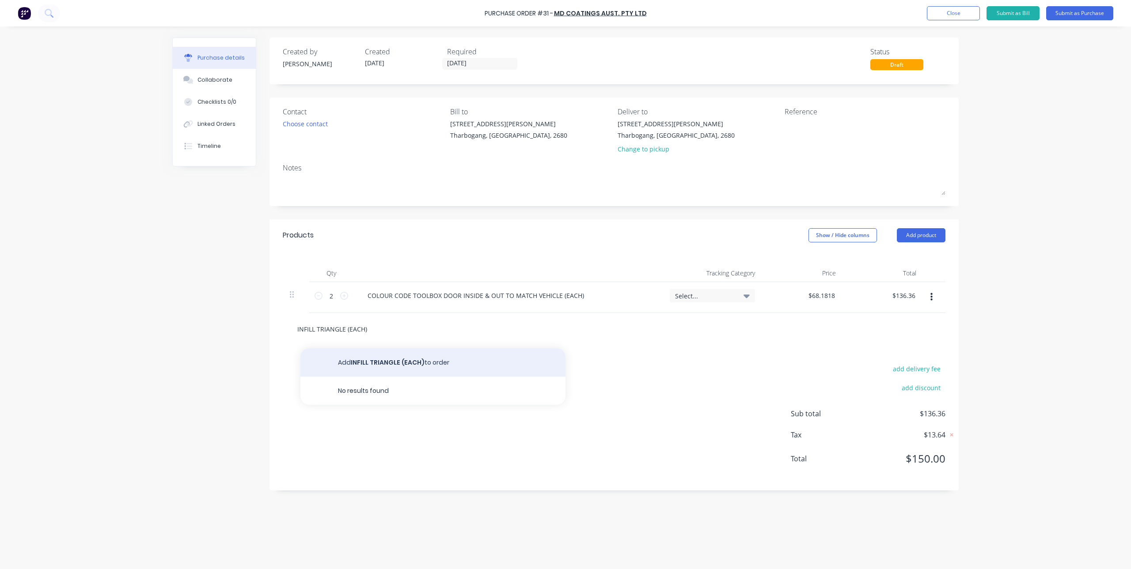
type input "INFILL TRIANGLE (EACH)"
click at [390, 361] on button "Add INFILL TRIANGLE (EACH) to order" at bounding box center [432, 362] width 265 height 28
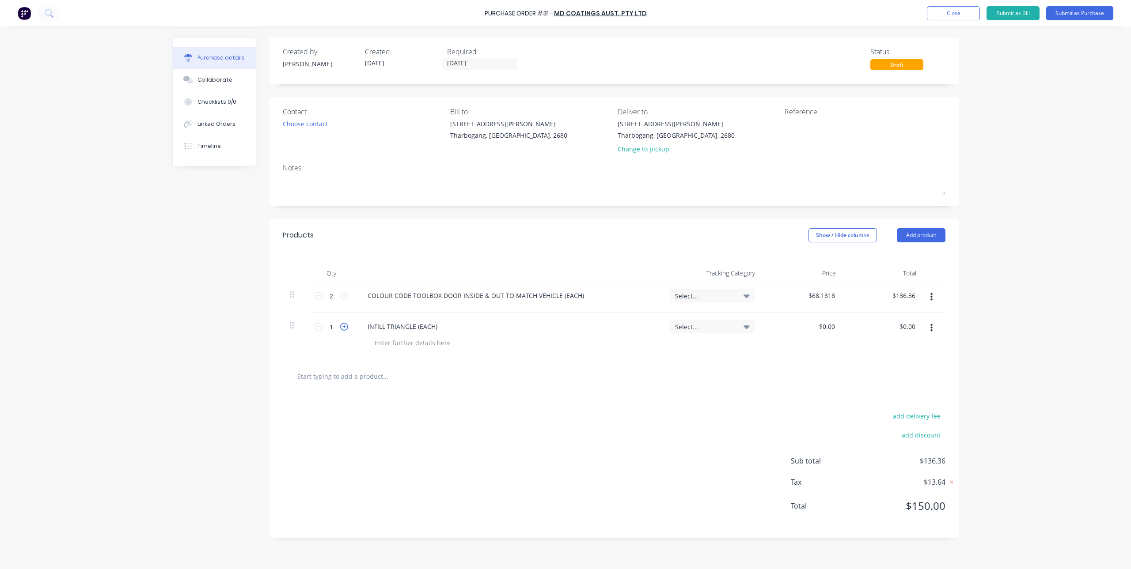
click at [342, 328] on icon at bounding box center [344, 327] width 8 height 8
type input "2"
click at [917, 232] on button "Add product" at bounding box center [921, 235] width 49 height 14
click at [908, 347] on div "Notes (External)" at bounding box center [903, 346] width 68 height 13
click at [407, 368] on div at bounding box center [392, 373] width 64 height 13
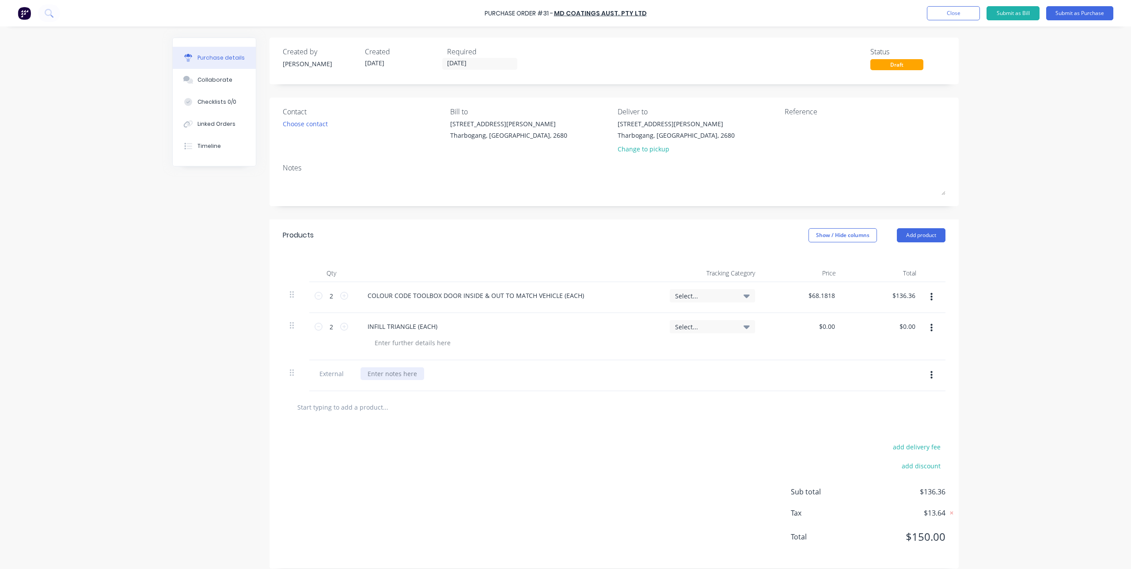
paste div
click at [464, 431] on div "add delivery fee add discount Sub total $136.36 Tax $13.64 Total $150.00" at bounding box center [613, 496] width 689 height 145
click at [451, 454] on div "add delivery fee add discount Sub total $136.36 Tax $13.64 Total $150.00" at bounding box center [613, 496] width 689 height 145
click at [530, 447] on div "add delivery fee add discount Sub total $136.36 Tax $13.64 Total $150.00" at bounding box center [613, 496] width 689 height 145
click at [1069, 13] on button "Submit as Purchase" at bounding box center [1079, 13] width 67 height 14
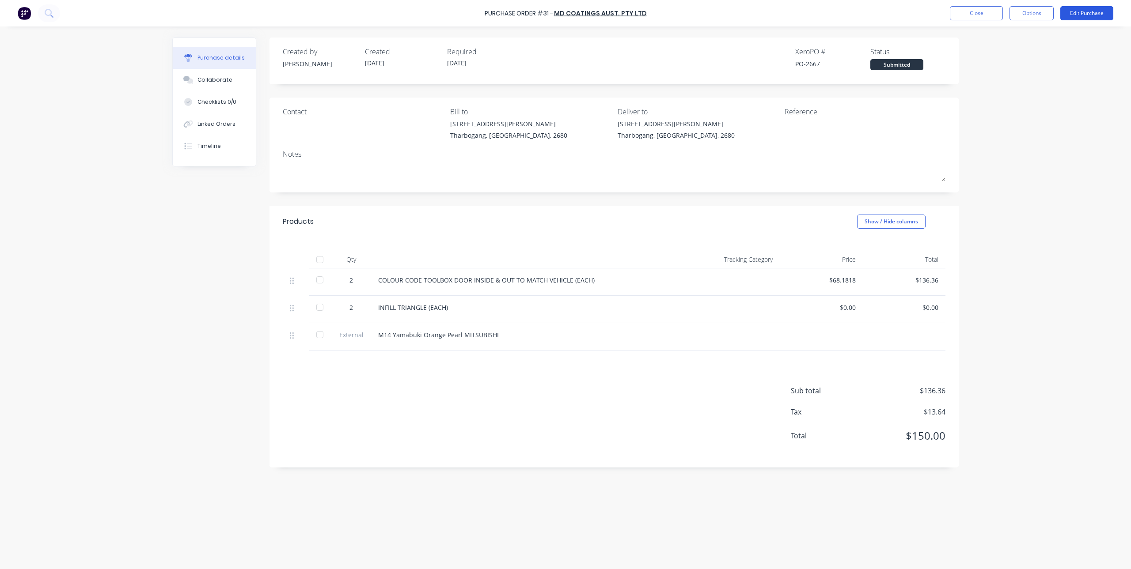
click at [1071, 16] on button "Edit Purchase" at bounding box center [1086, 13] width 53 height 14
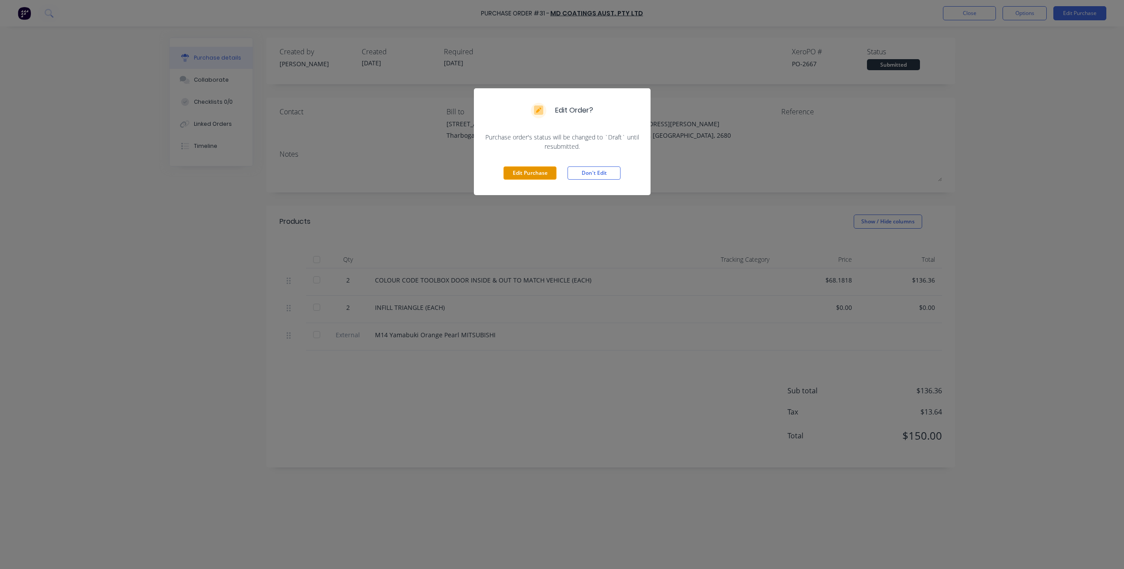
click at [528, 173] on button "Edit Purchase" at bounding box center [529, 173] width 53 height 13
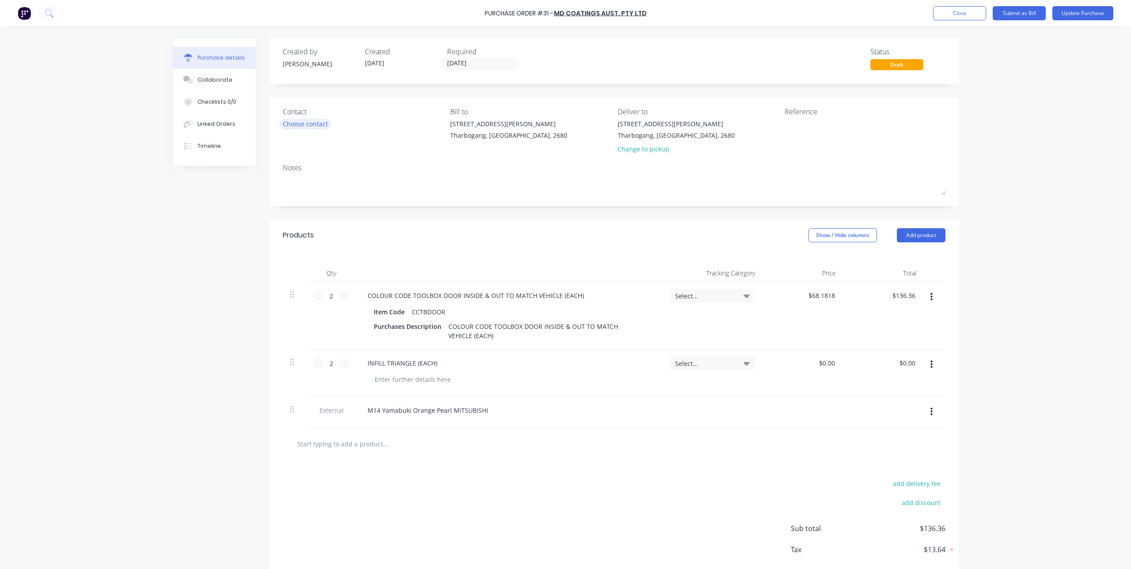
click at [311, 122] on div "Choose contact" at bounding box center [305, 123] width 45 height 9
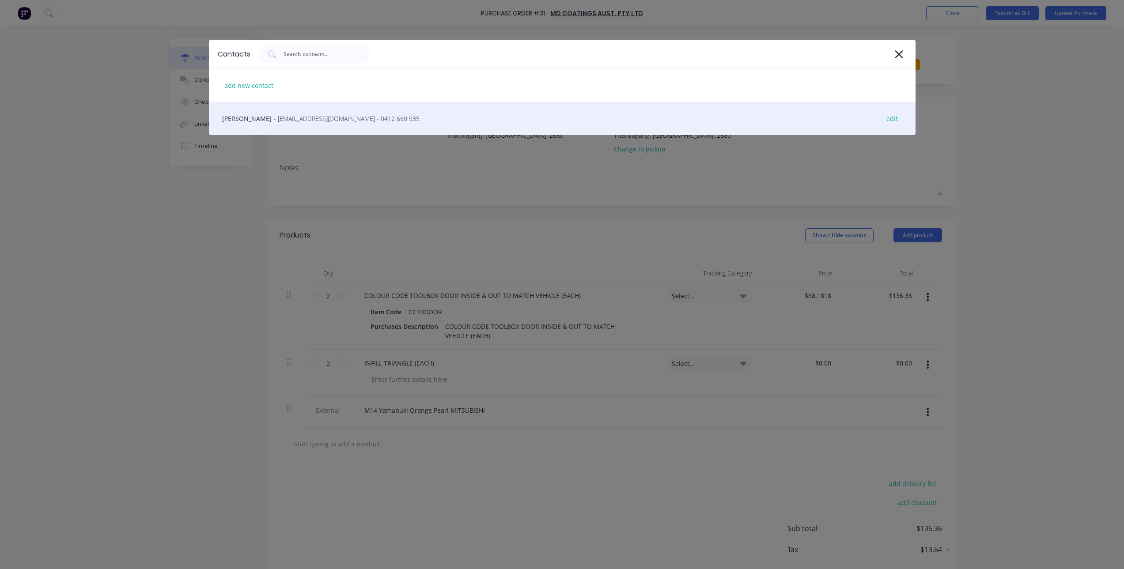
click at [305, 124] on div "[PERSON_NAME] - [EMAIL_ADDRESS][DOMAIN_NAME] - 0412 660 935 edit" at bounding box center [562, 118] width 707 height 33
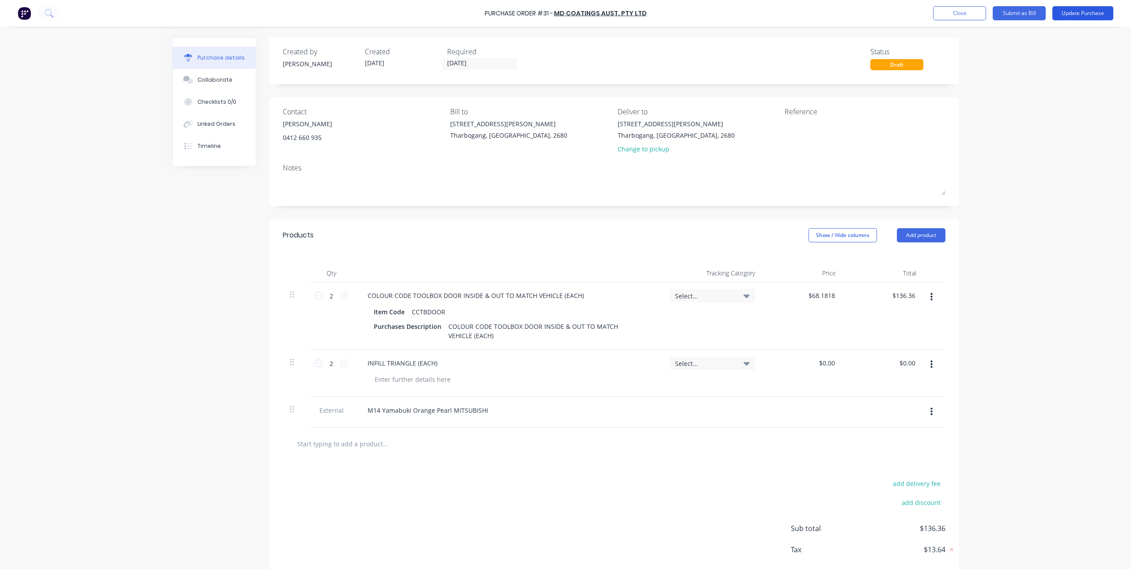
click at [1078, 13] on button "Update Purchase" at bounding box center [1082, 13] width 61 height 14
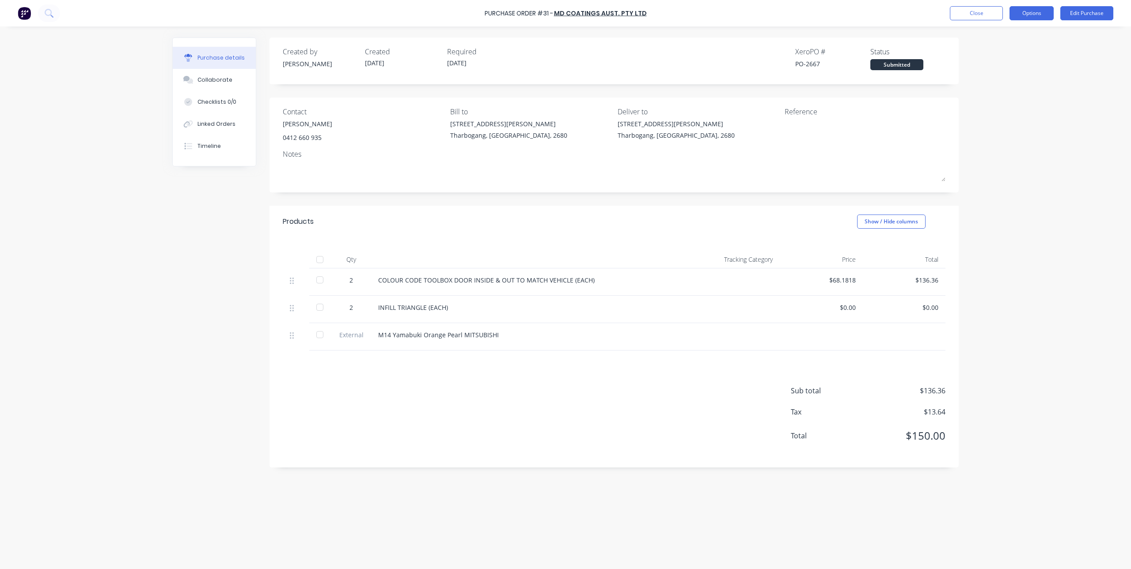
click at [1031, 12] on button "Options" at bounding box center [1031, 13] width 44 height 14
click at [1021, 37] on div "Print / Email" at bounding box center [1011, 36] width 68 height 13
click at [1002, 48] on div "With pricing" at bounding box center [1011, 53] width 68 height 13
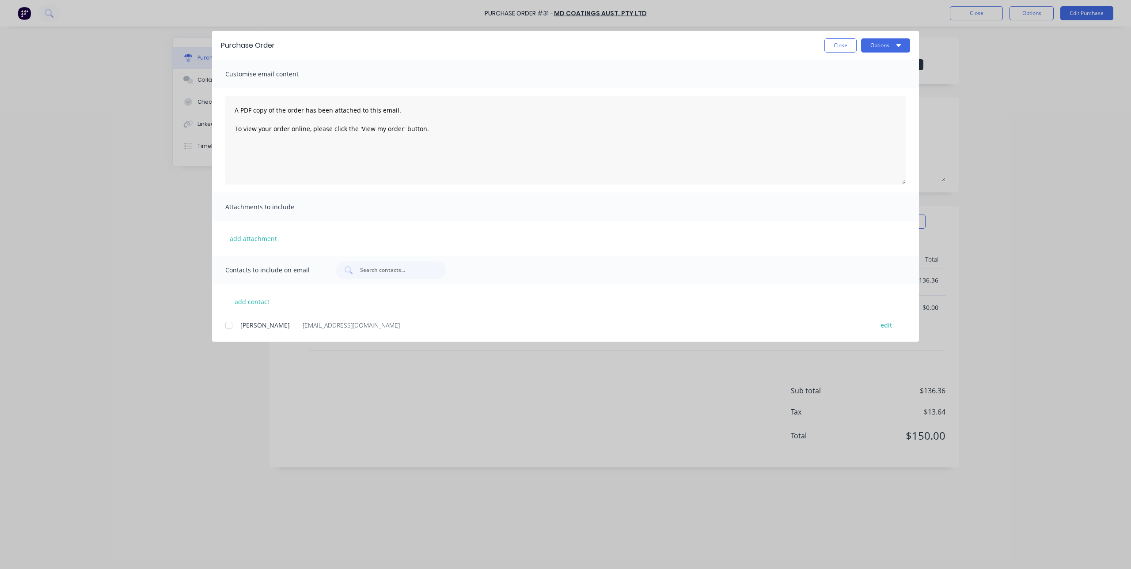
click at [229, 327] on div at bounding box center [229, 326] width 18 height 18
click at [888, 46] on button "Options" at bounding box center [885, 45] width 49 height 14
click at [859, 109] on div "Email" at bounding box center [868, 103] width 68 height 13
click at [831, 41] on button "Close" at bounding box center [840, 45] width 32 height 14
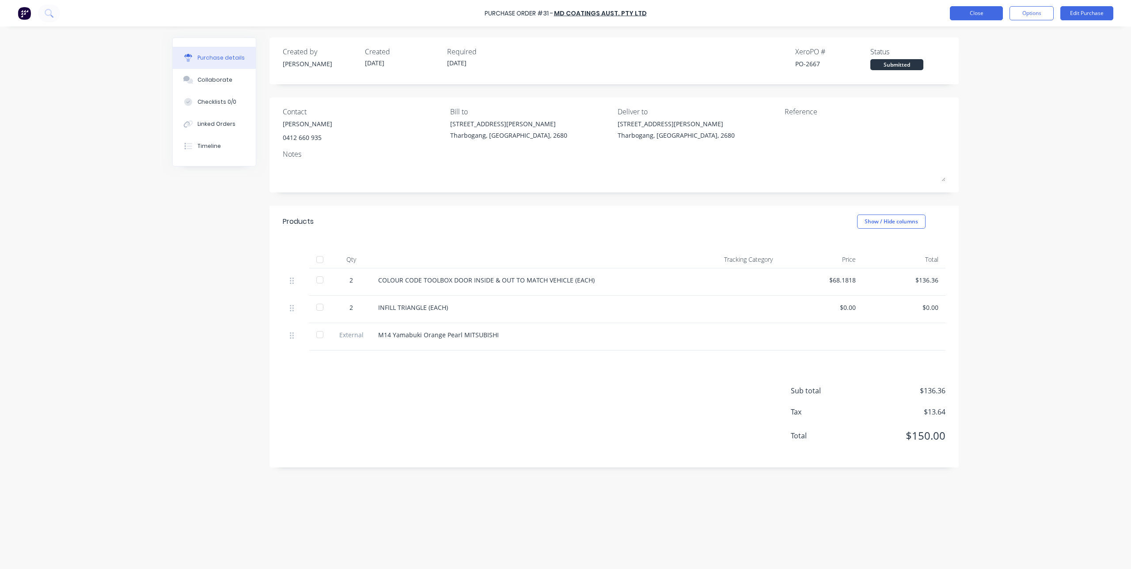
click at [964, 12] on button "Close" at bounding box center [976, 13] width 53 height 14
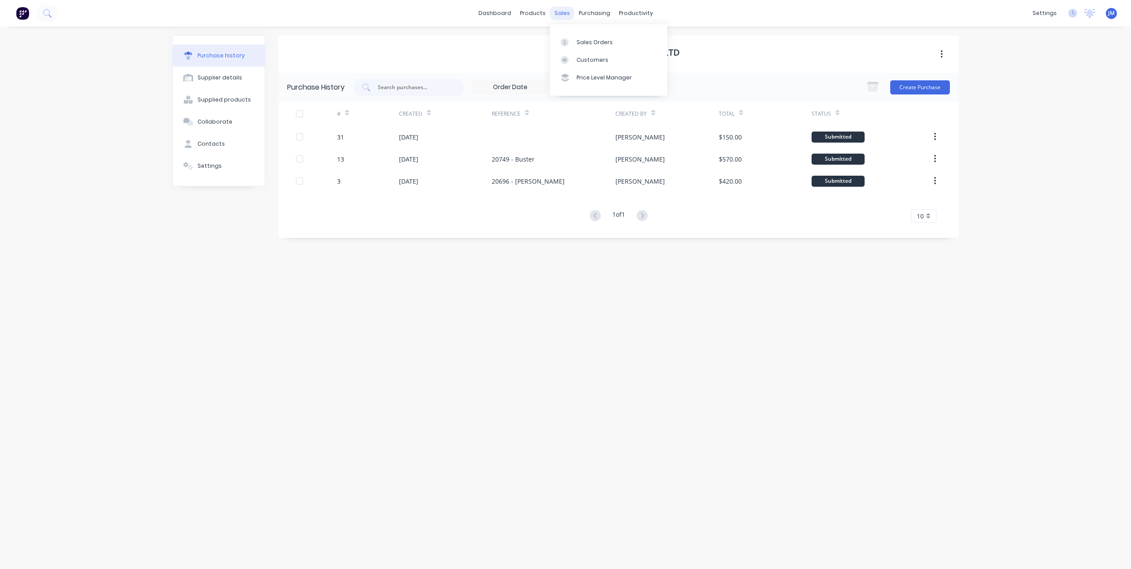
click at [560, 13] on div "sales" at bounding box center [562, 13] width 24 height 13
click at [578, 44] on div "Sales Orders" at bounding box center [594, 42] width 36 height 8
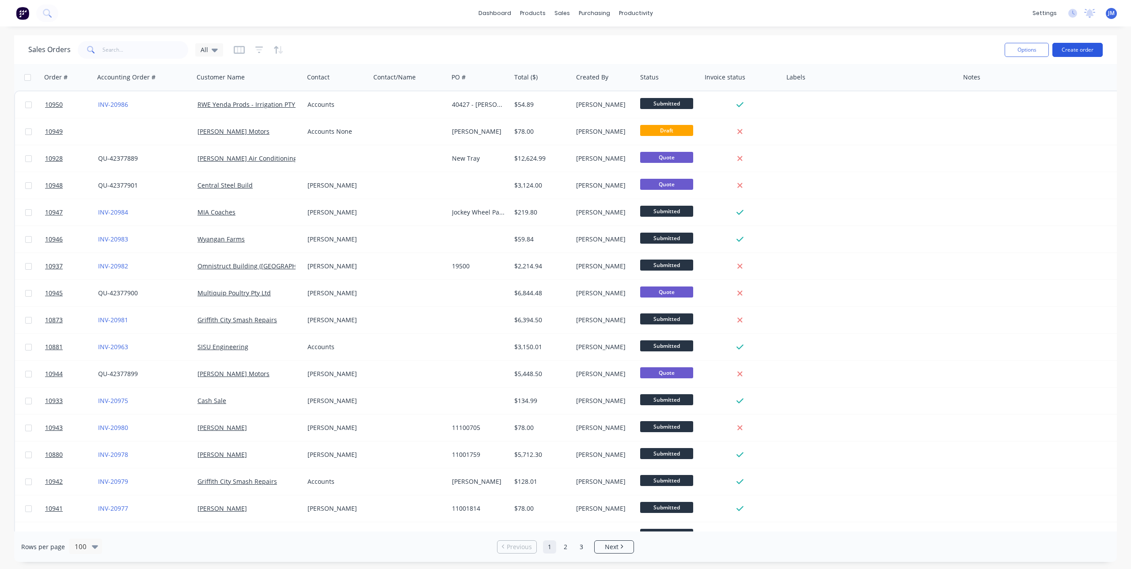
click at [1071, 57] on button "Create order" at bounding box center [1077, 50] width 50 height 14
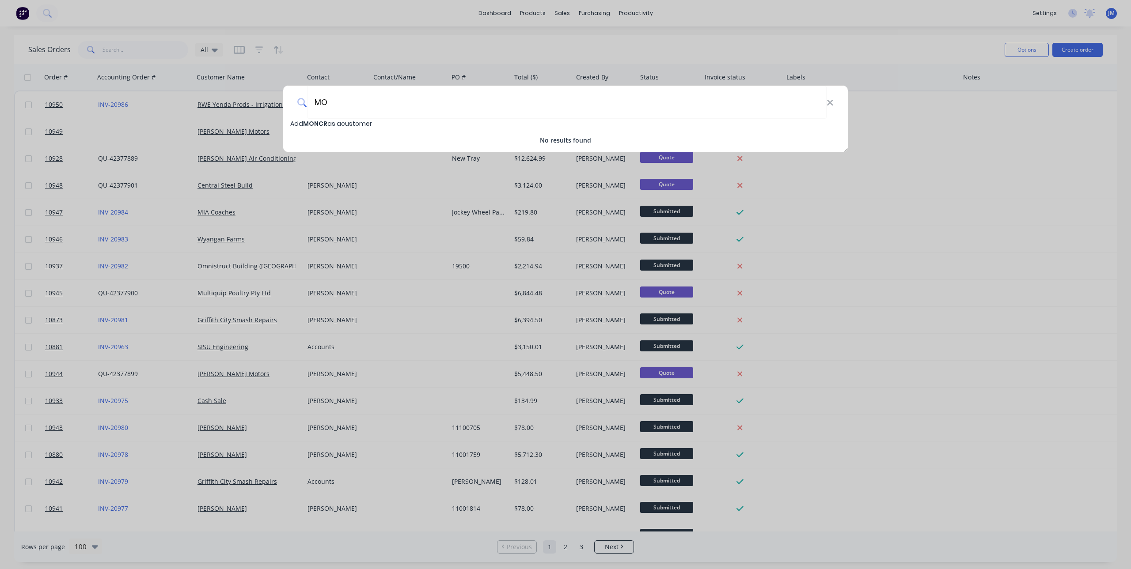
type input "M"
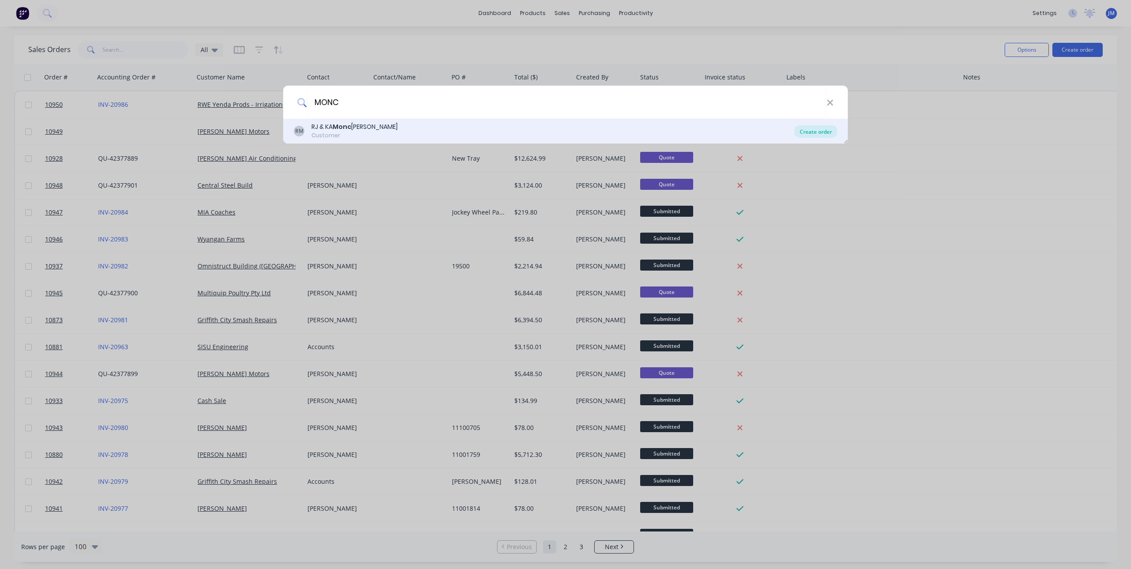
type input "MONC"
click at [821, 135] on div "Create order" at bounding box center [815, 131] width 43 height 12
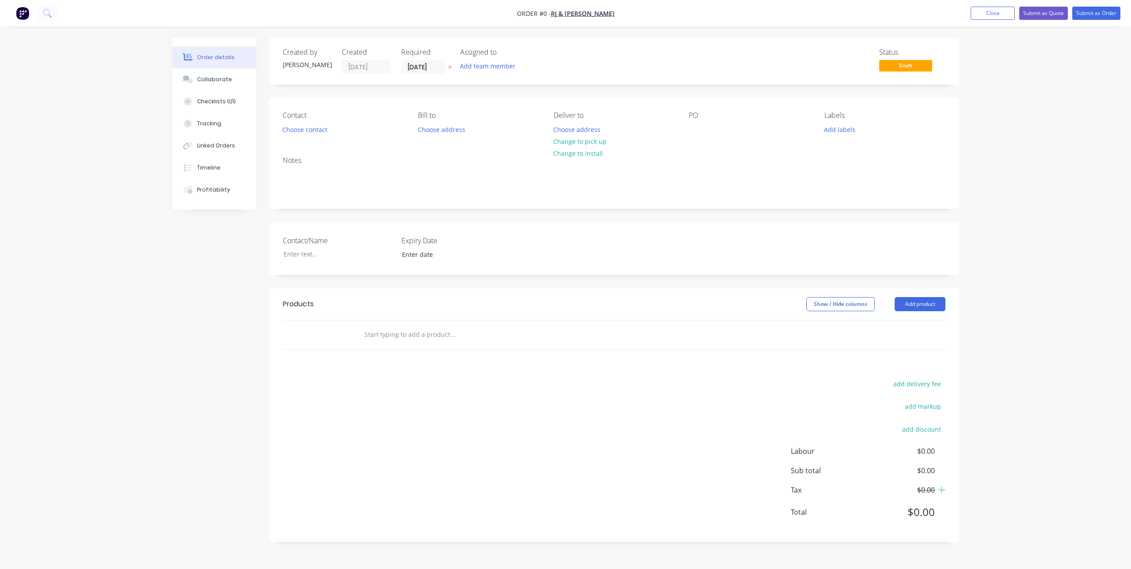
click at [397, 333] on input "text" at bounding box center [452, 335] width 177 height 18
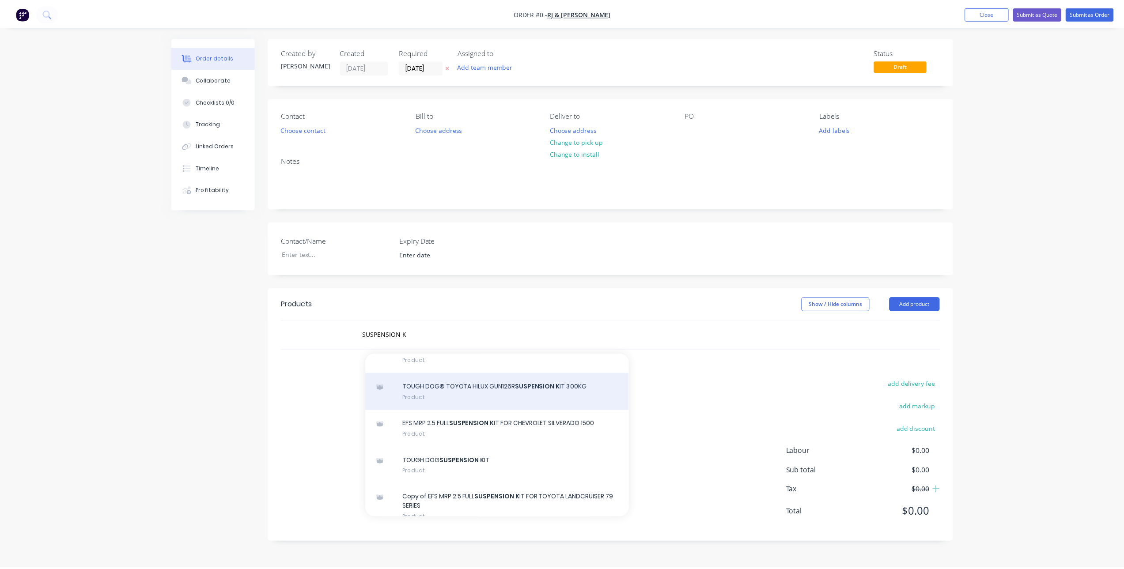
scroll to position [1060, 0]
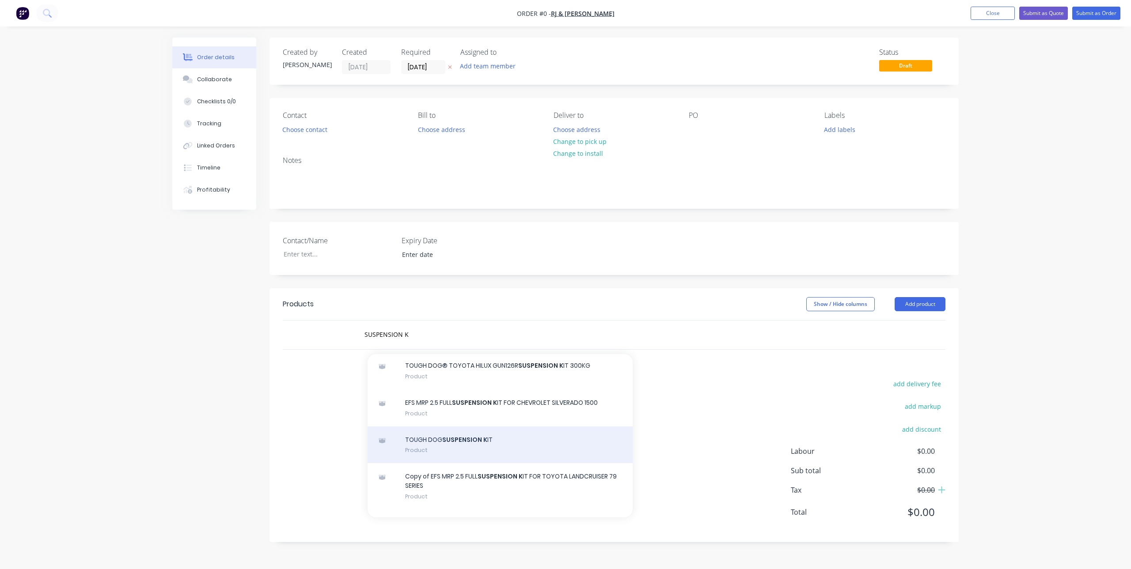
click at [509, 456] on div "TOUGH DOG SUSPENSION K IT Product" at bounding box center [499, 445] width 265 height 37
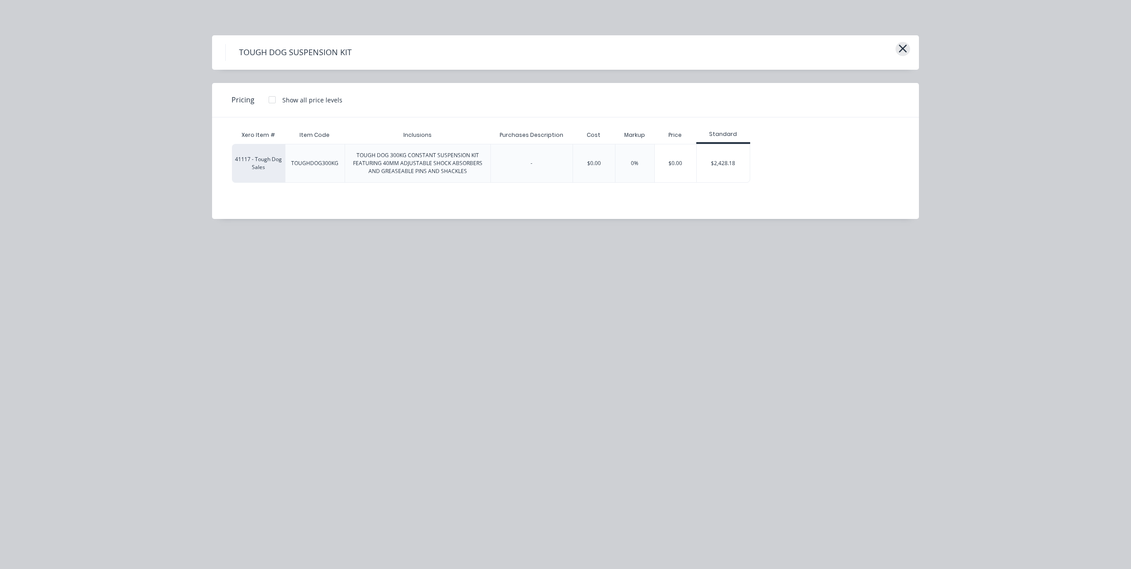
click at [904, 50] on icon "button" at bounding box center [903, 49] width 8 height 8
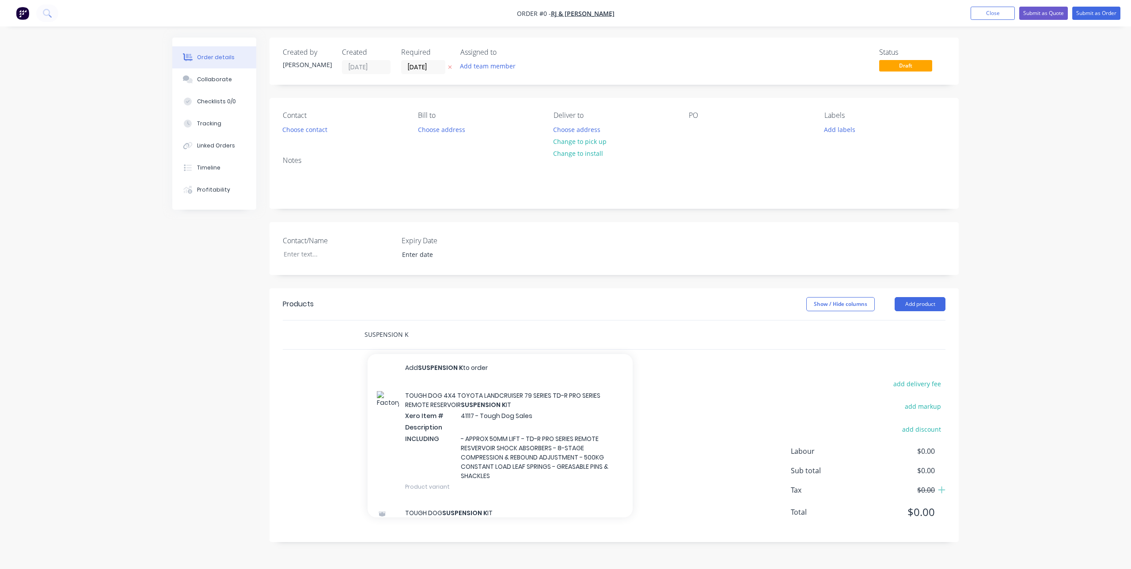
click at [427, 337] on input "SUSPENSION K" at bounding box center [452, 335] width 177 height 18
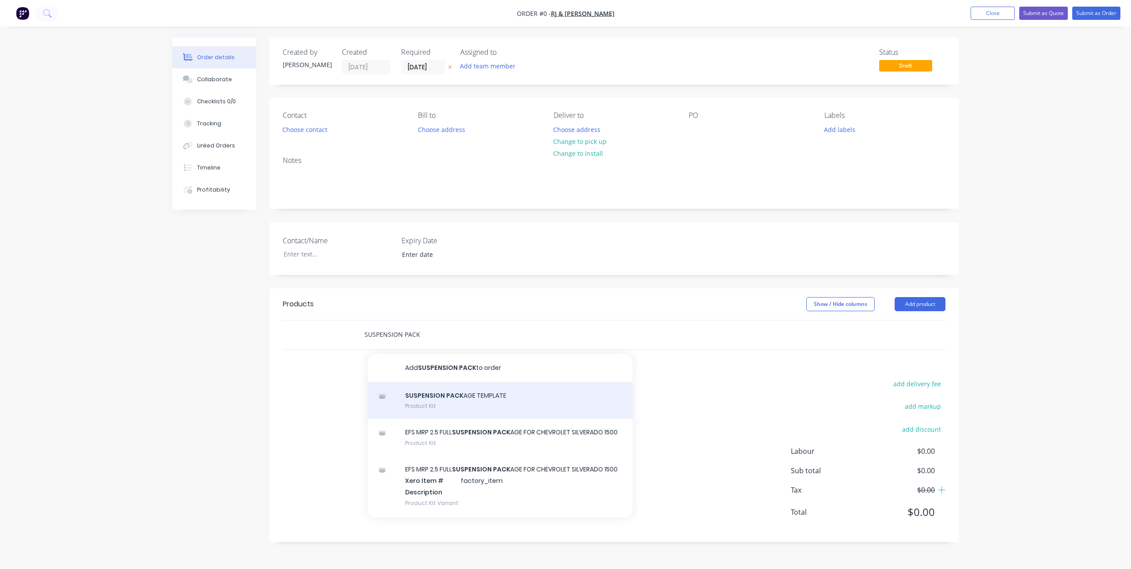
type input "SUSPENSION PACK"
click at [466, 396] on div "SUSPENSION PACK AGE TEMPLATE Product Kit" at bounding box center [499, 400] width 265 height 37
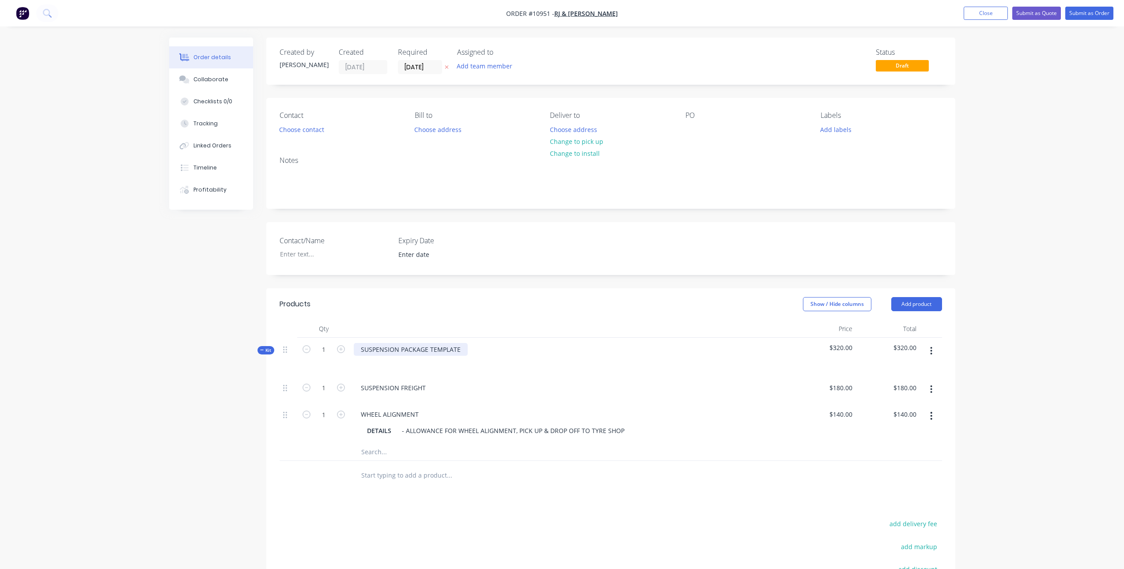
drag, startPoint x: 412, startPoint y: 347, endPoint x: 434, endPoint y: 350, distance: 22.7
click at [412, 347] on div "SUSPENSION PACKAGE TEMPLATE" at bounding box center [411, 349] width 114 height 13
click at [396, 458] on input "text" at bounding box center [449, 452] width 177 height 18
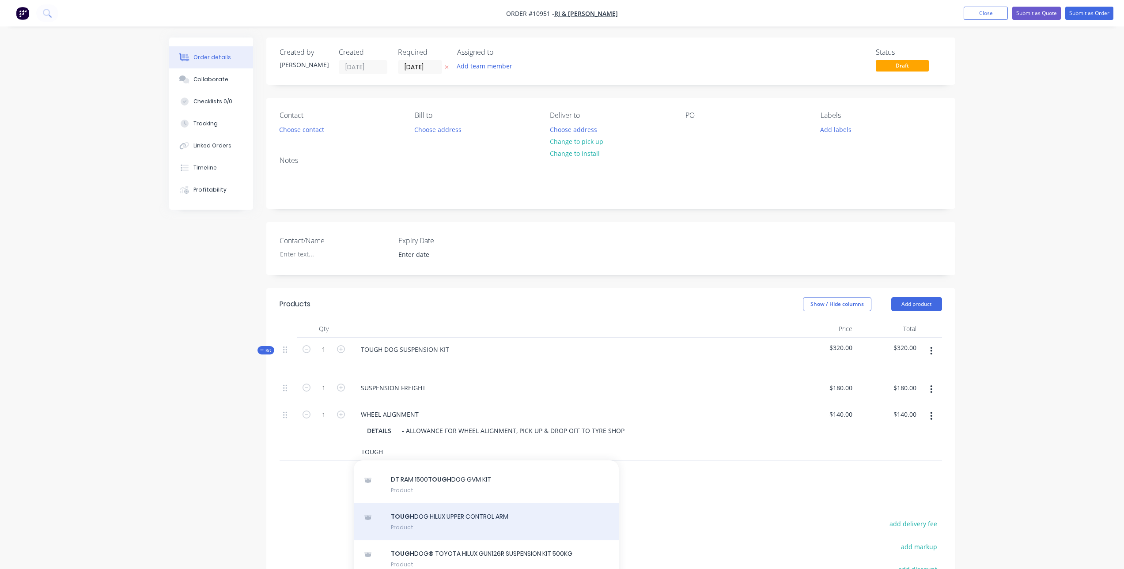
scroll to position [44, 0]
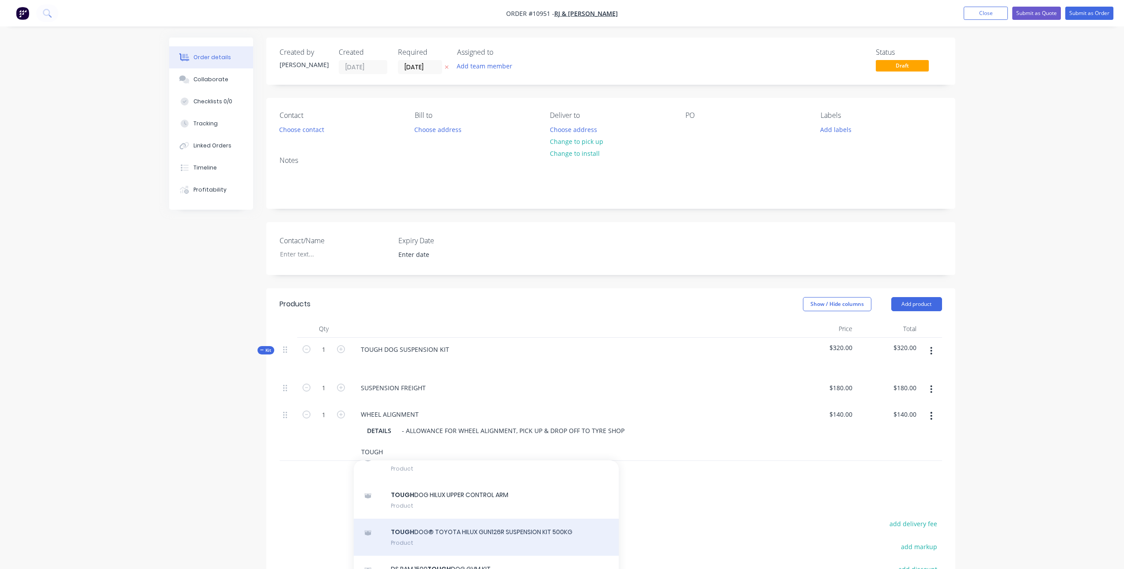
type input "TOUGH"
click at [549, 536] on div "TOUGH DOG® TOYOTA HILUX GUN126R SUSPENSION KIT 500KG Product" at bounding box center [486, 537] width 265 height 37
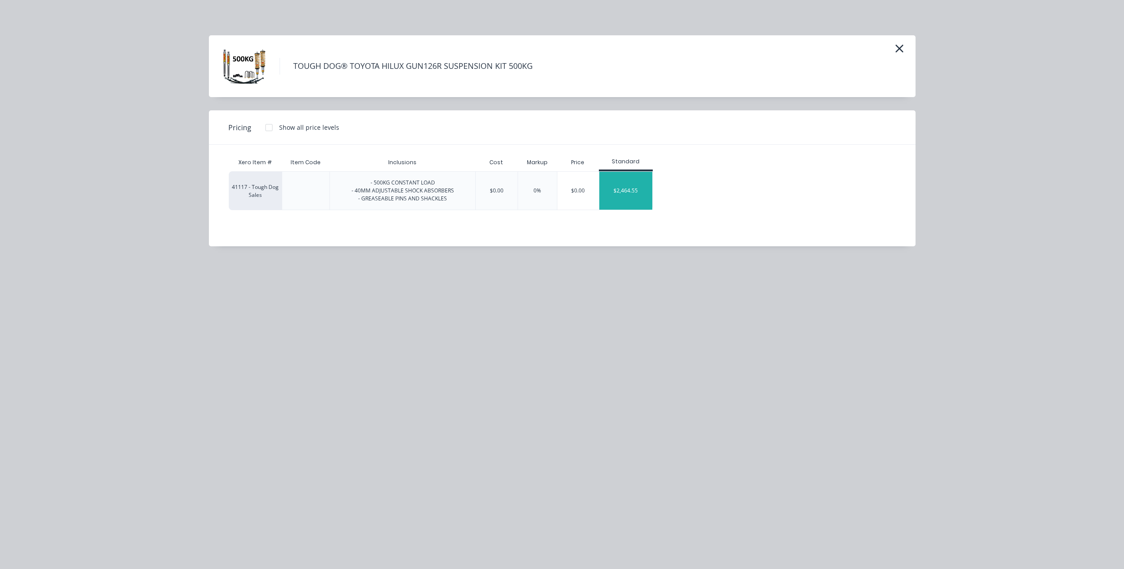
click at [624, 189] on div "$2,464.55" at bounding box center [625, 191] width 53 height 38
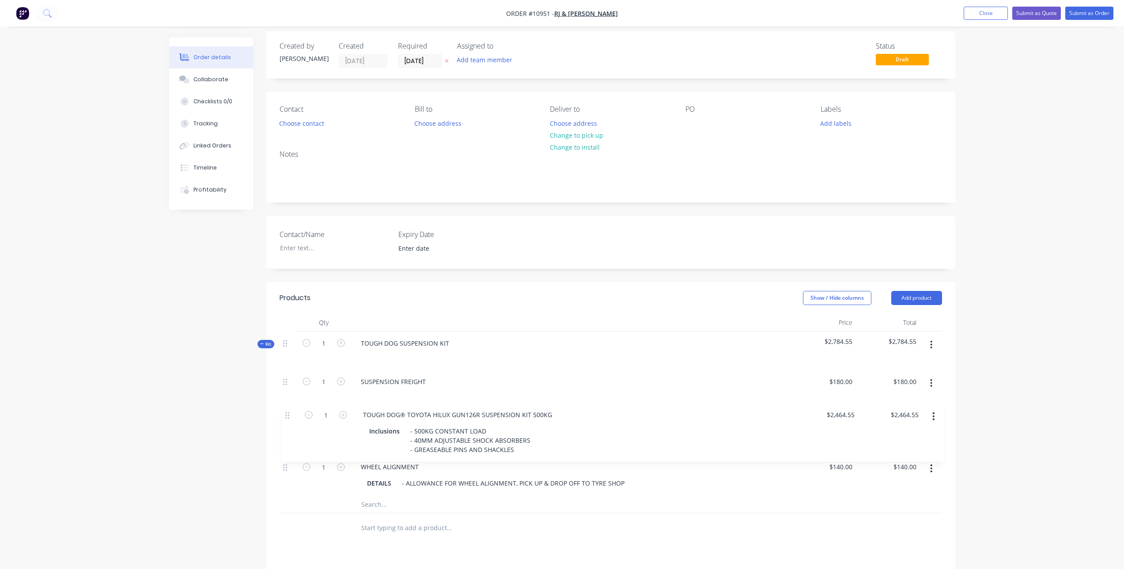
scroll to position [7, 0]
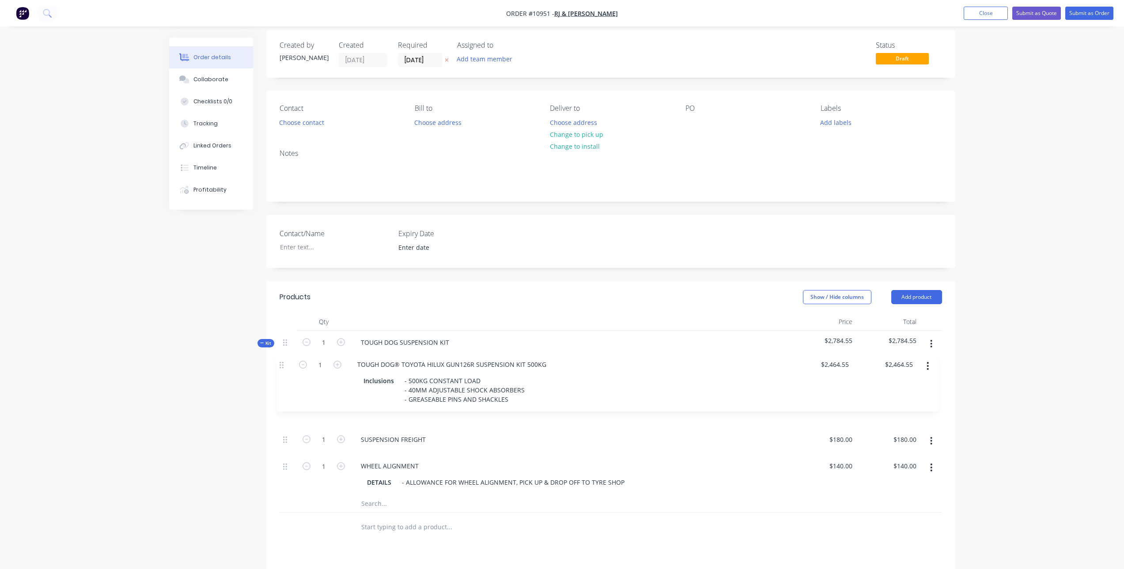
drag, startPoint x: 284, startPoint y: 454, endPoint x: 280, endPoint y: 360, distance: 95.0
click at [280, 360] on div "Kit 1 TOUGH DOG SUSPENSION KIT $2,784.55 $2,784.55 1 SUSPENSION FREIGHT $180.00…" at bounding box center [611, 422] width 662 height 182
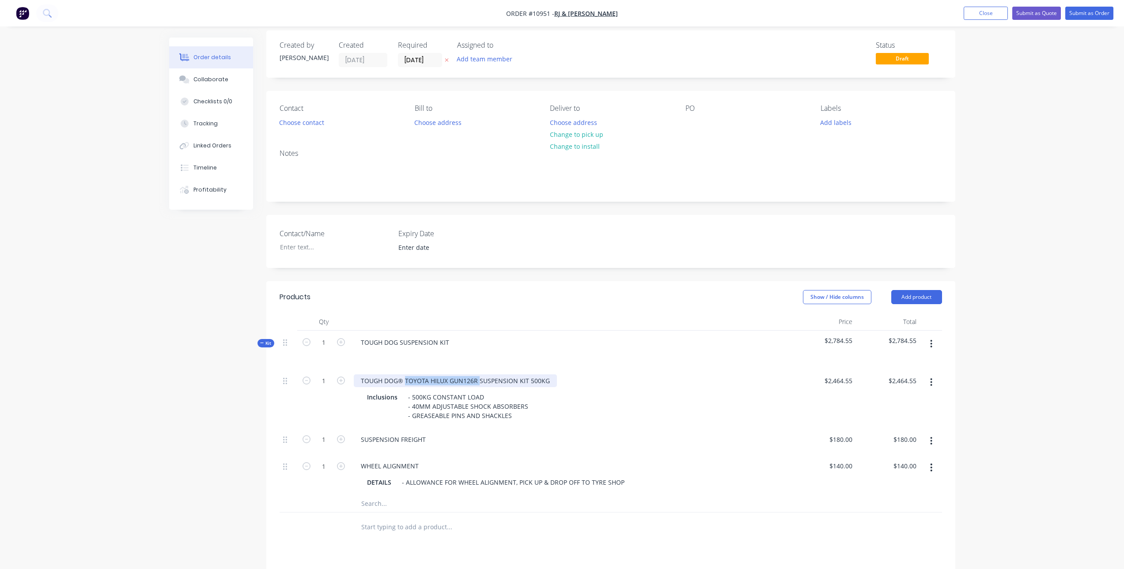
drag, startPoint x: 479, startPoint y: 381, endPoint x: 404, endPoint y: 382, distance: 75.1
click at [404, 382] on div "TOUGH DOG® TOYOTA HILUX GUN126R SUSPENSION KIT 500KG" at bounding box center [455, 381] width 203 height 13
click at [832, 376] on input "2464.55" at bounding box center [840, 381] width 32 height 13
type input "4"
click at [852, 382] on input at bounding box center [851, 381] width 10 height 13
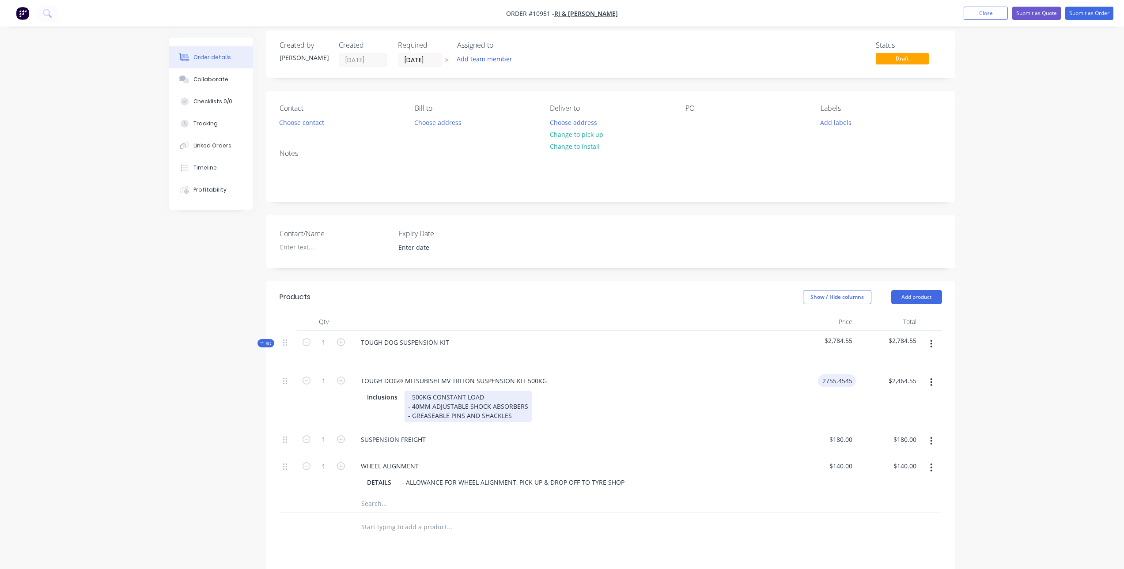
type input "$2,755.4545"
type input "$2,755.45"
click at [757, 402] on div "Inclusions - 500KG CONSTANT LOAD - 40MM ADJUSTABLE SHOCK ABSORBERS - GREASEABLE…" at bounding box center [569, 406] width 412 height 31
click at [518, 418] on div "- 500KG CONSTANT LOAD - 40MM ADJUSTABLE SHOCK ABSORBERS - GREASEABLE PINS AND S…" at bounding box center [468, 406] width 127 height 31
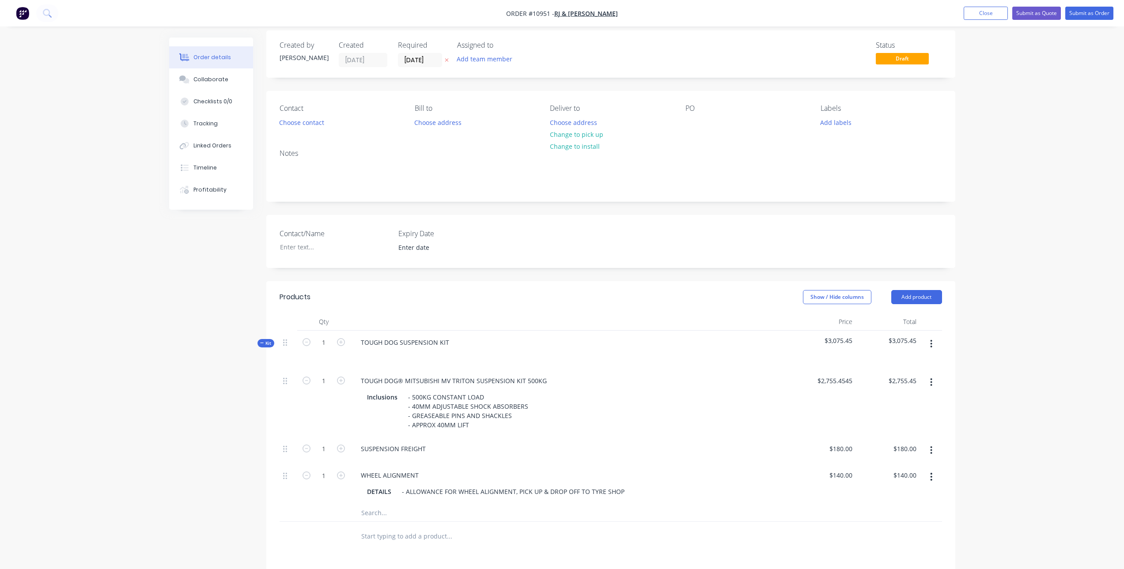
click at [573, 439] on div "SUSPENSION FREIGHT" at bounding box center [571, 450] width 442 height 27
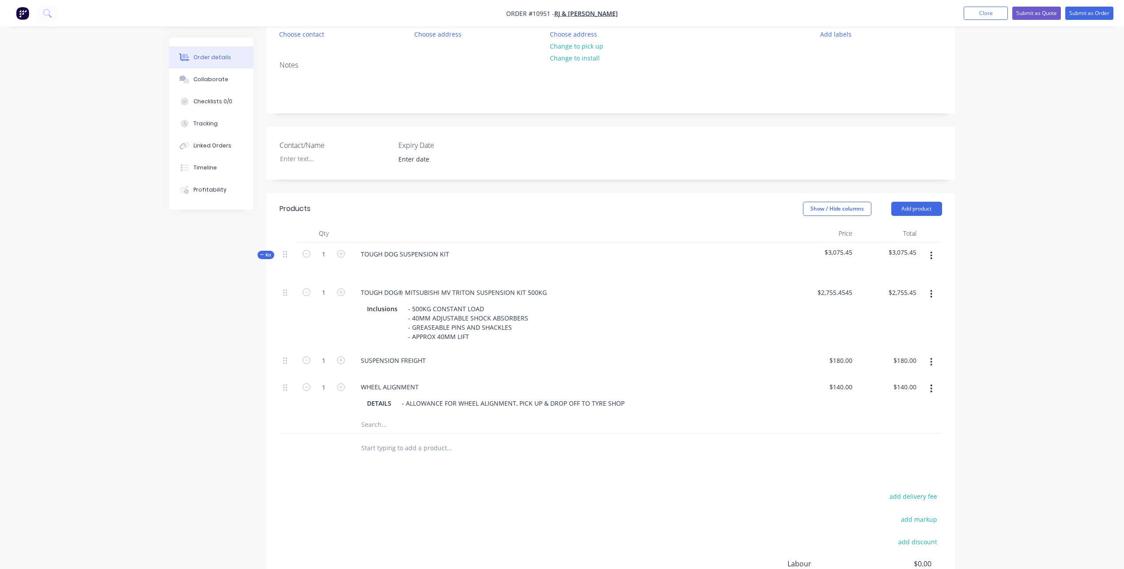
scroll to position [140, 0]
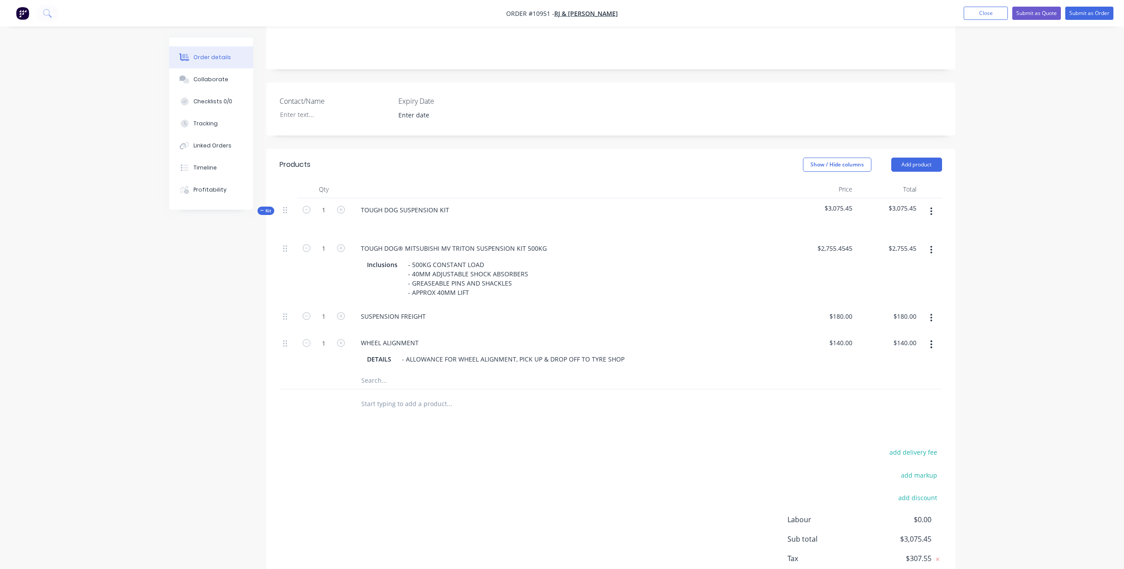
click at [390, 401] on input "text" at bounding box center [449, 404] width 177 height 18
